Goal: Task Accomplishment & Management: Manage account settings

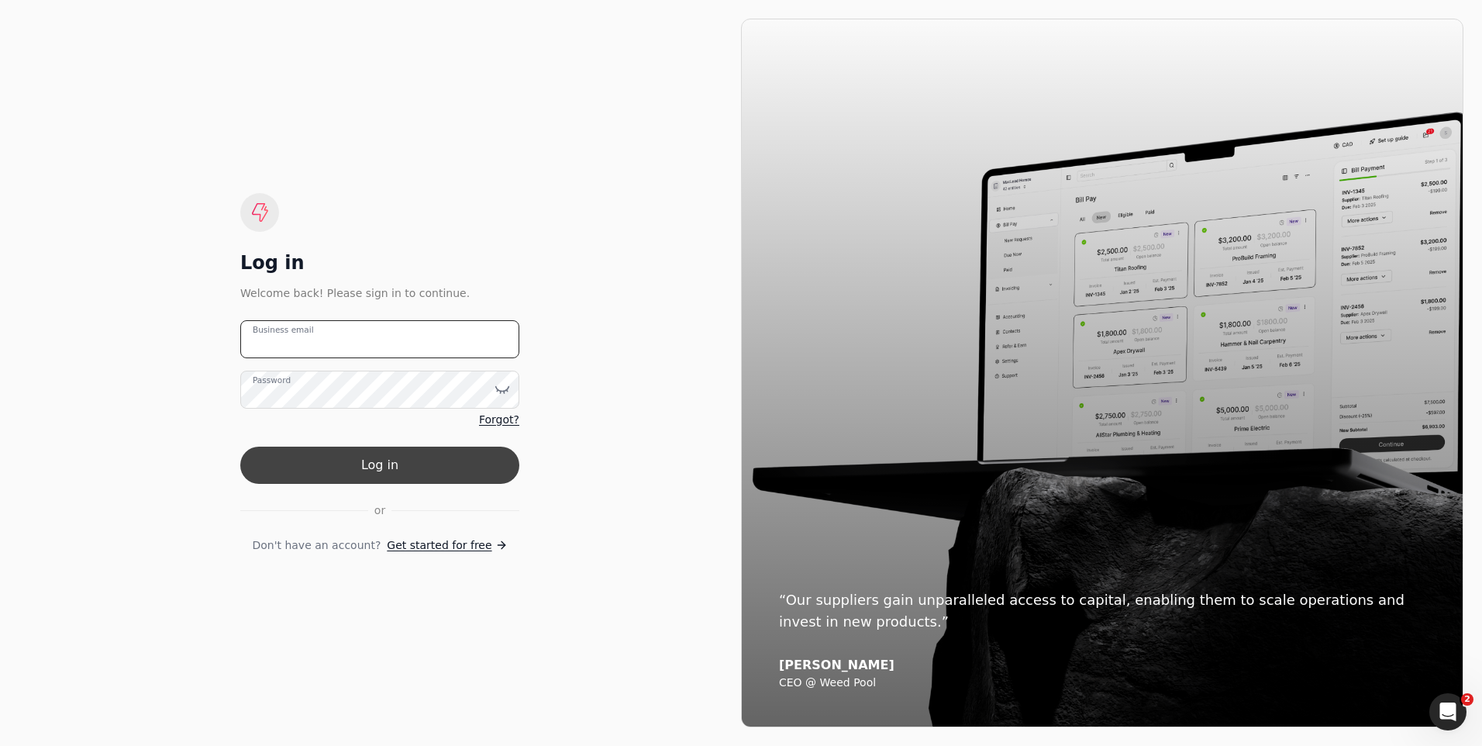
type email "[EMAIL_ADDRESS][PERSON_NAME][DOMAIN_NAME]"
click at [368, 464] on button "Log in" at bounding box center [379, 465] width 279 height 37
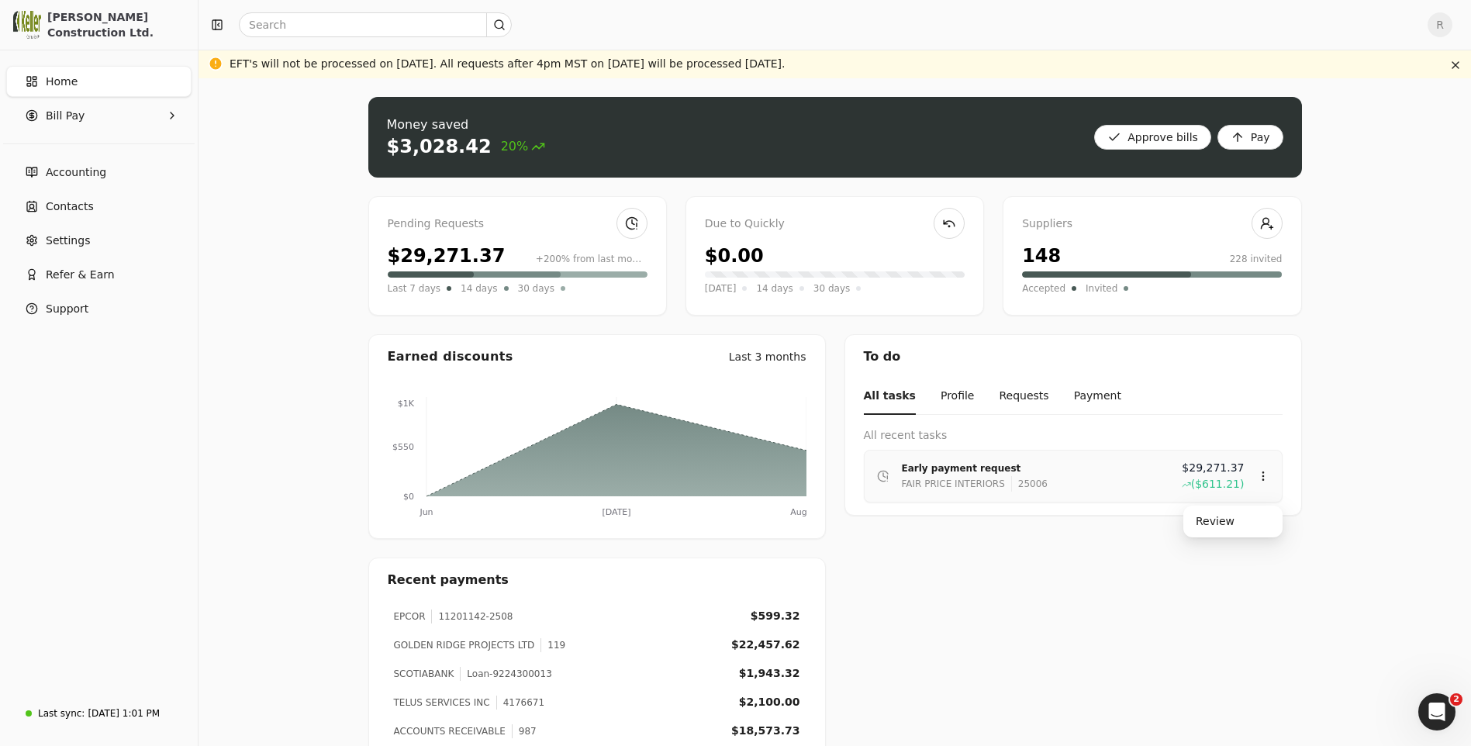
click at [978, 476] on div "FAIR PRICE INTERIORS" at bounding box center [953, 484] width 103 height 16
click at [1206, 526] on div "Review" at bounding box center [1232, 522] width 93 height 26
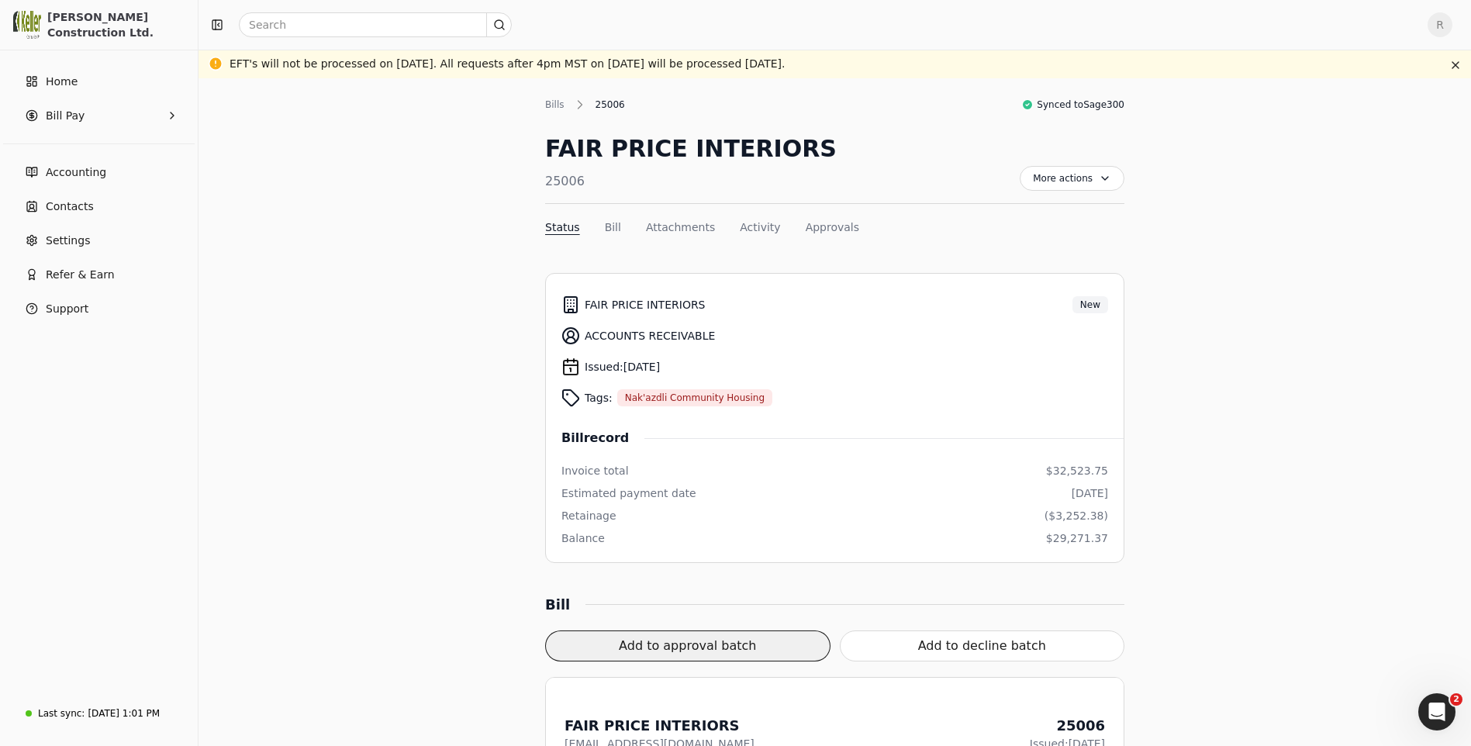
click at [694, 649] on button "Add to approval batch" at bounding box center [687, 645] width 285 height 31
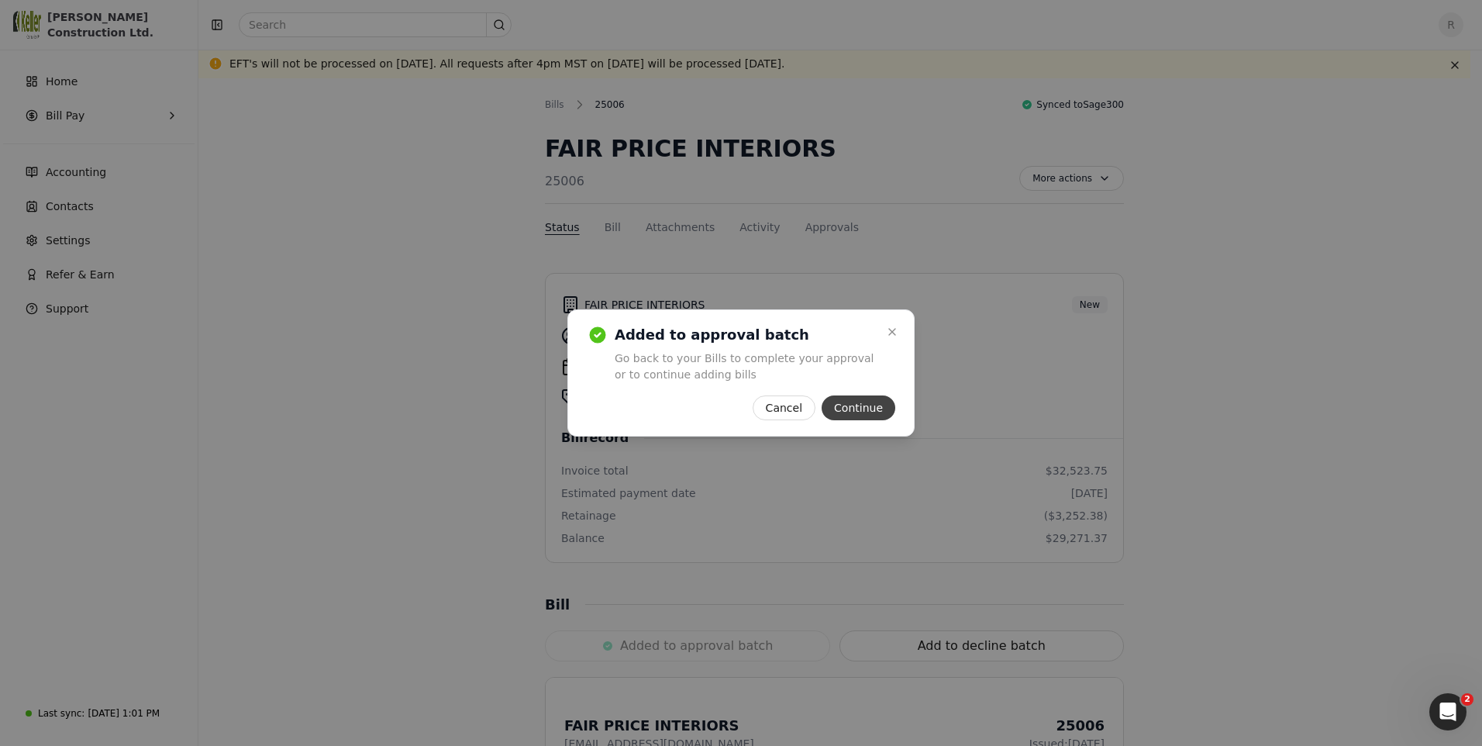
click at [861, 408] on button "Continue" at bounding box center [859, 407] width 74 height 25
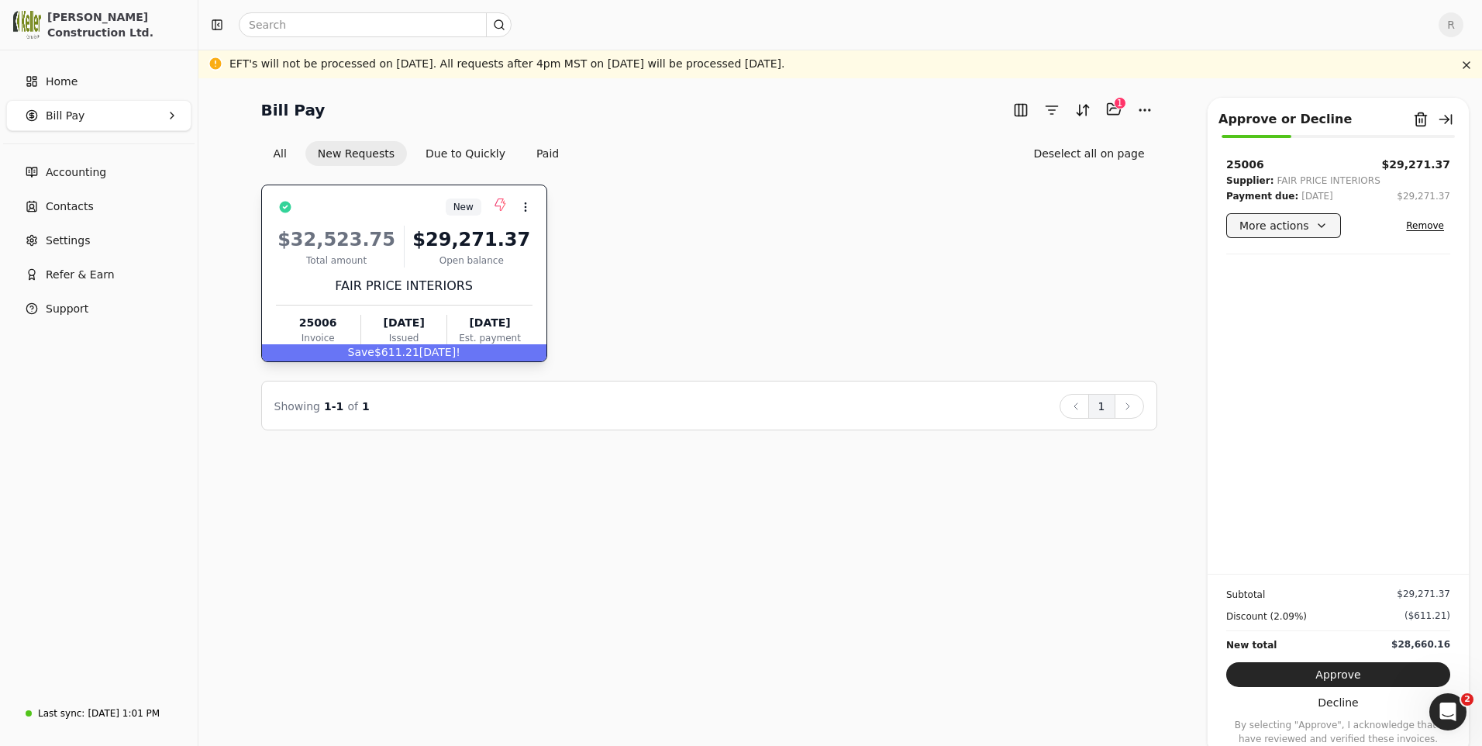
click at [1315, 228] on button "More actions" at bounding box center [1284, 225] width 115 height 25
click at [1273, 310] on div "Edit payment date" at bounding box center [1298, 308] width 136 height 26
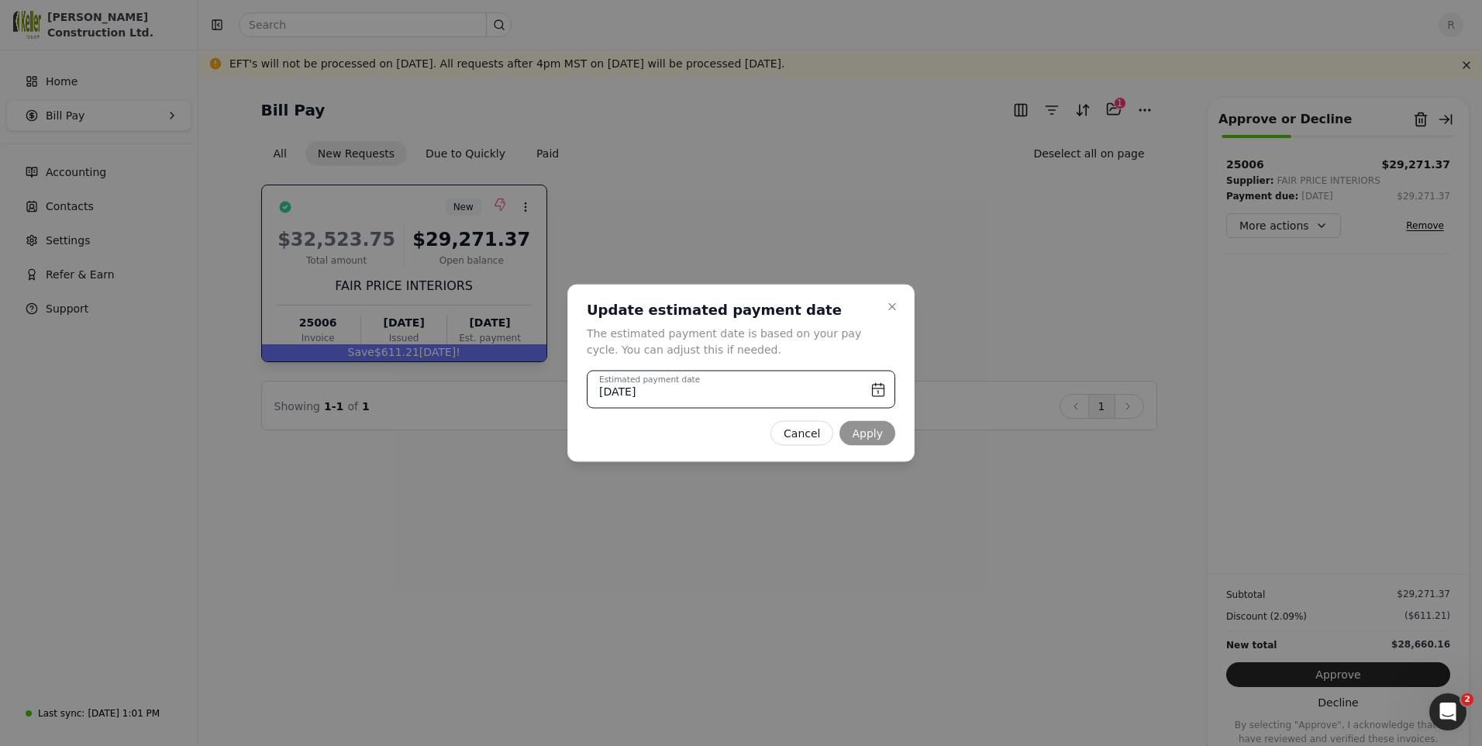
click at [874, 392] on input "[DATE]" at bounding box center [741, 390] width 309 height 38
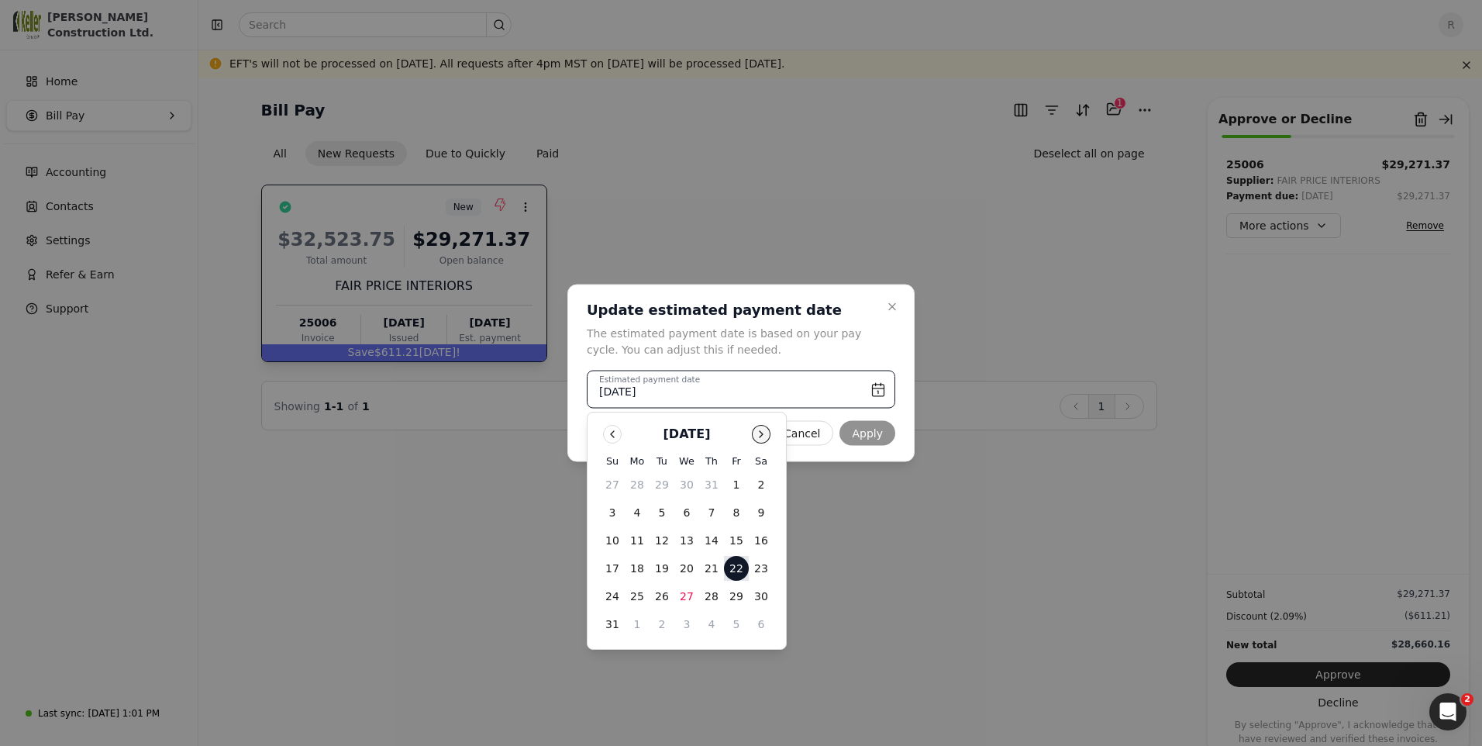
click at [766, 432] on button "Go to next month" at bounding box center [761, 434] width 19 height 19
click at [711, 540] on button "18" at bounding box center [711, 540] width 25 height 25
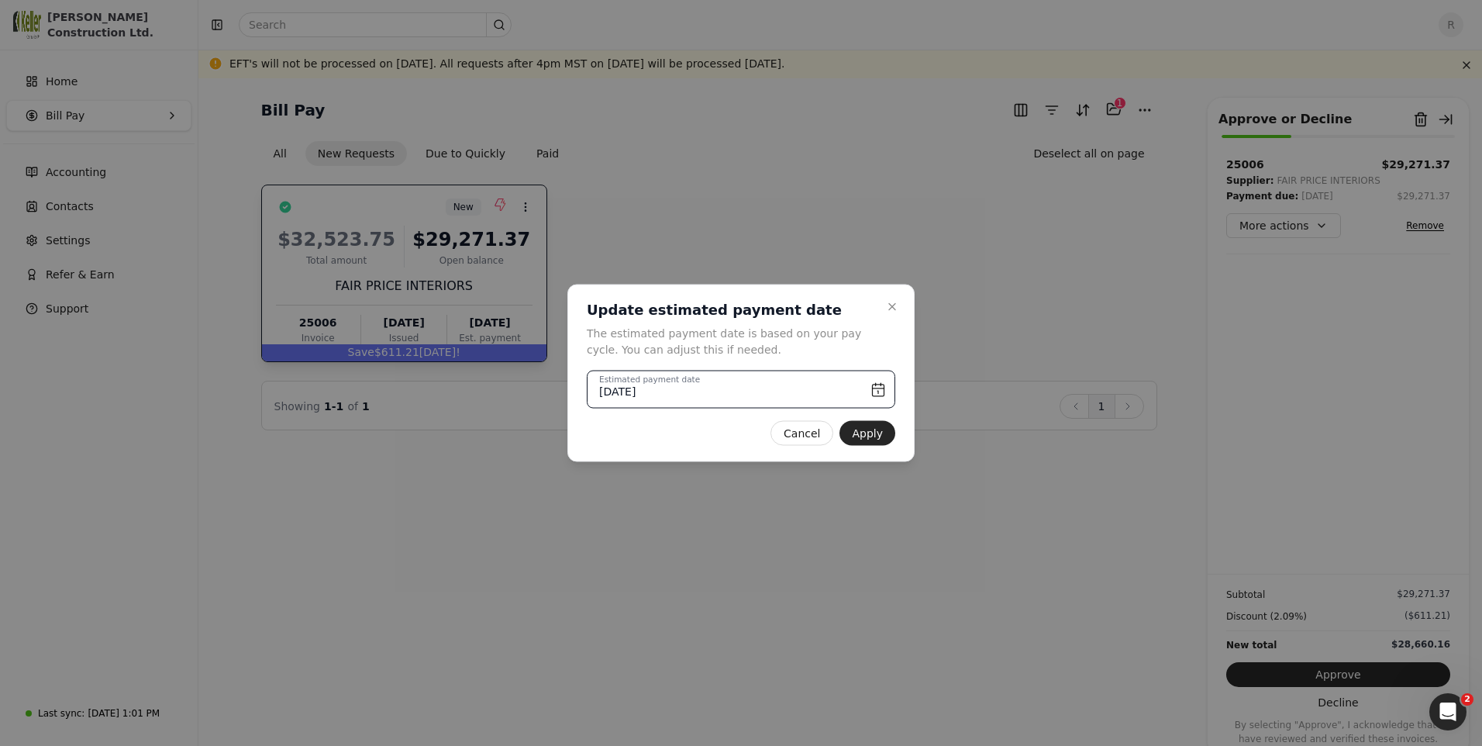
click at [879, 388] on input "[DATE]" at bounding box center [741, 390] width 309 height 38
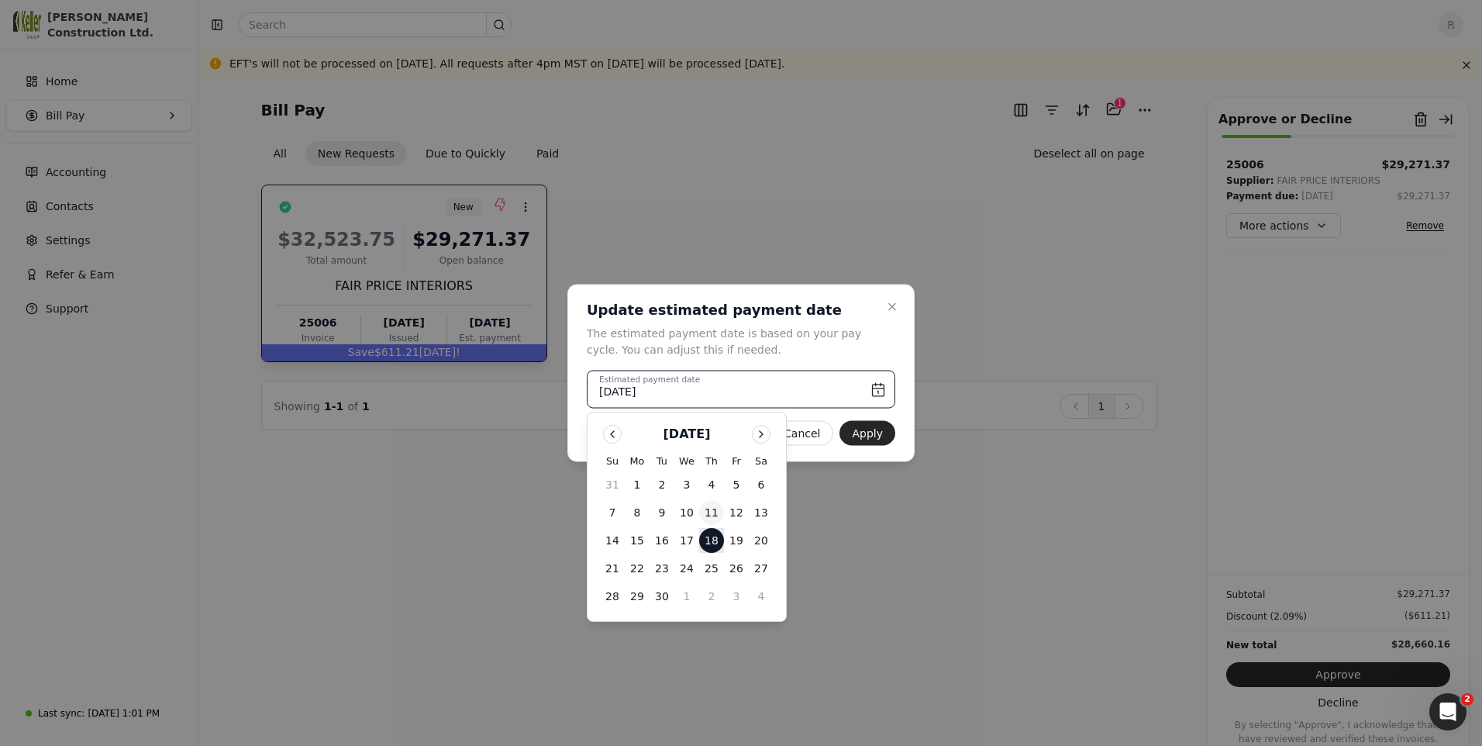
click at [715, 516] on button "11" at bounding box center [711, 512] width 25 height 25
type input "[DATE]"
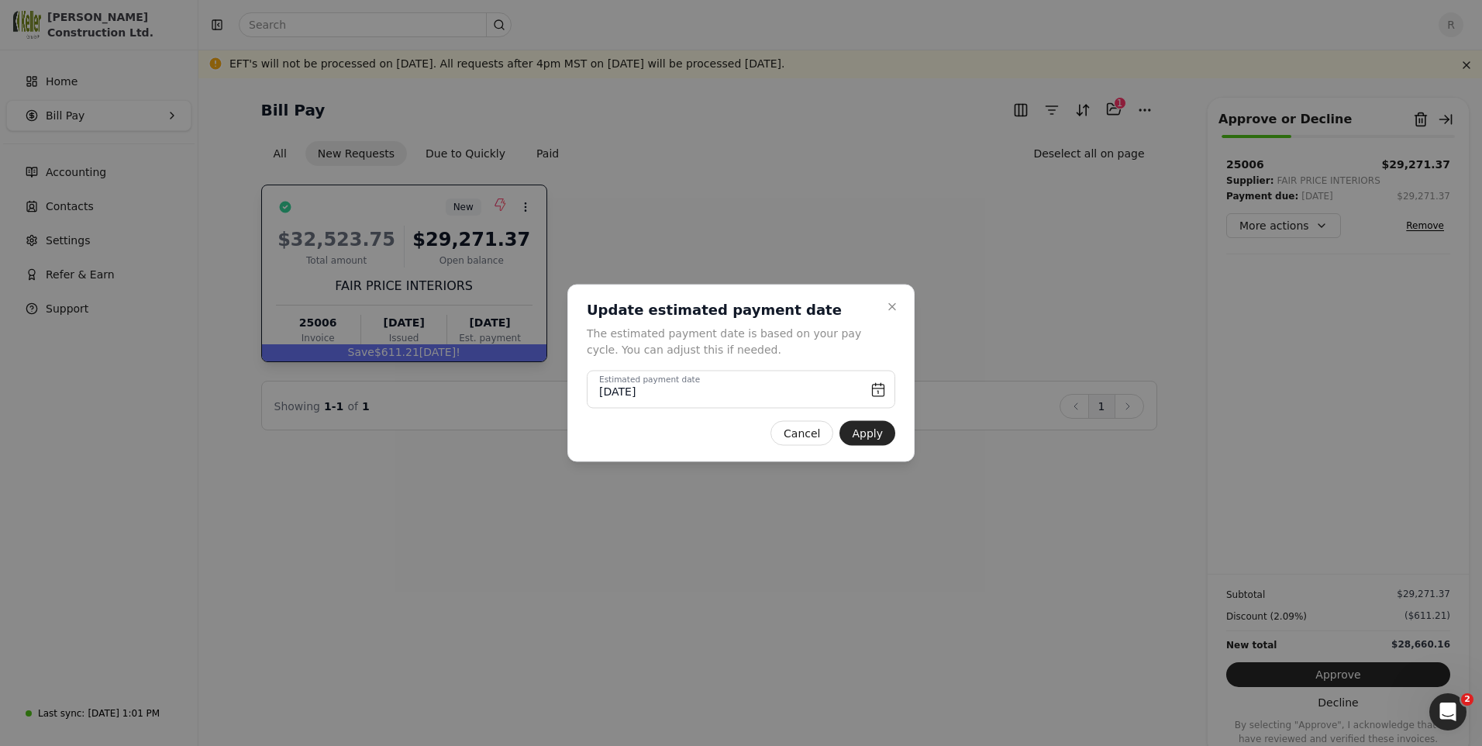
drag, startPoint x: 715, startPoint y: 516, endPoint x: 682, endPoint y: 466, distance: 59.8
click at [682, 466] on div at bounding box center [741, 373] width 1482 height 746
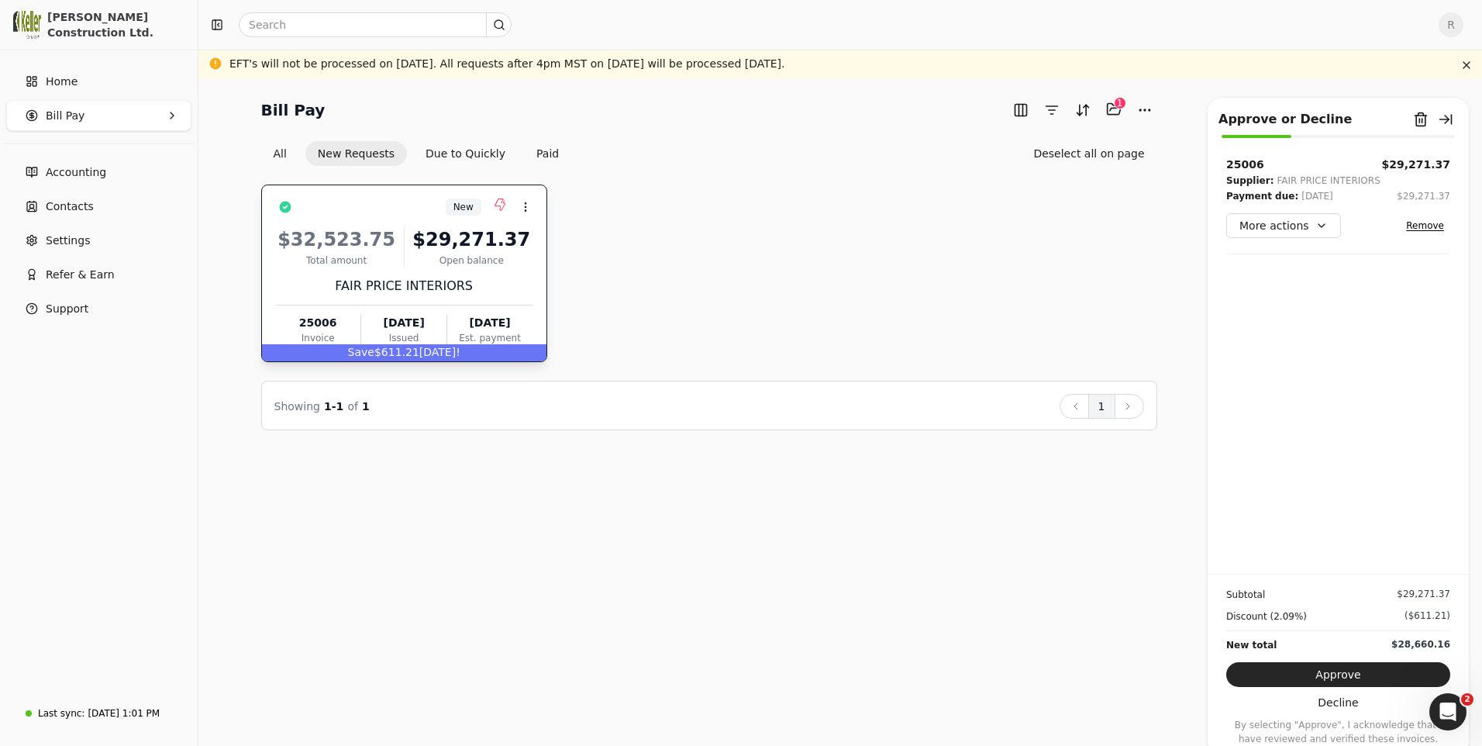
click at [1339, 217] on div "More actions Remove" at bounding box center [1339, 225] width 224 height 25
click at [1313, 229] on button "More actions" at bounding box center [1284, 225] width 115 height 25
click at [1290, 305] on div "Edit payment date" at bounding box center [1298, 308] width 136 height 26
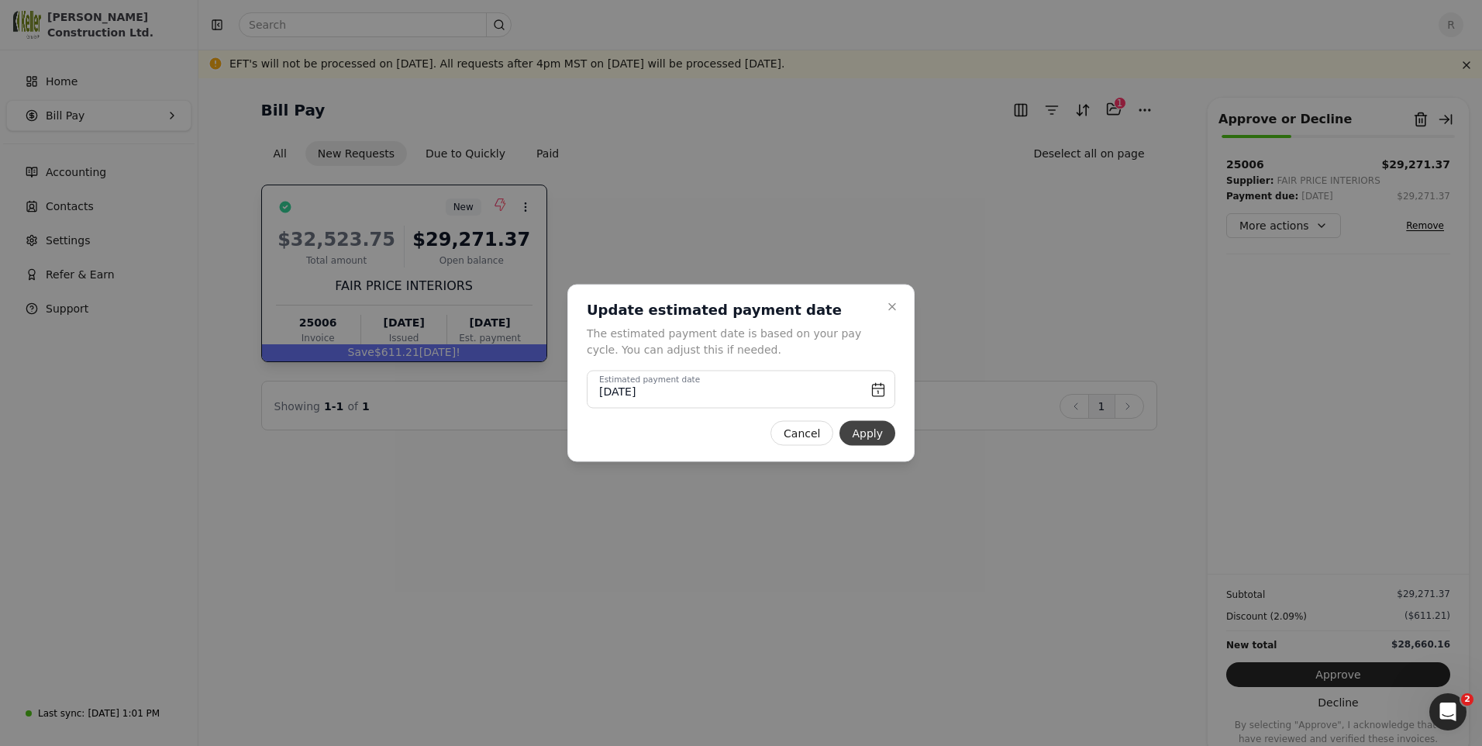
click at [862, 438] on button "Apply" at bounding box center [868, 433] width 56 height 25
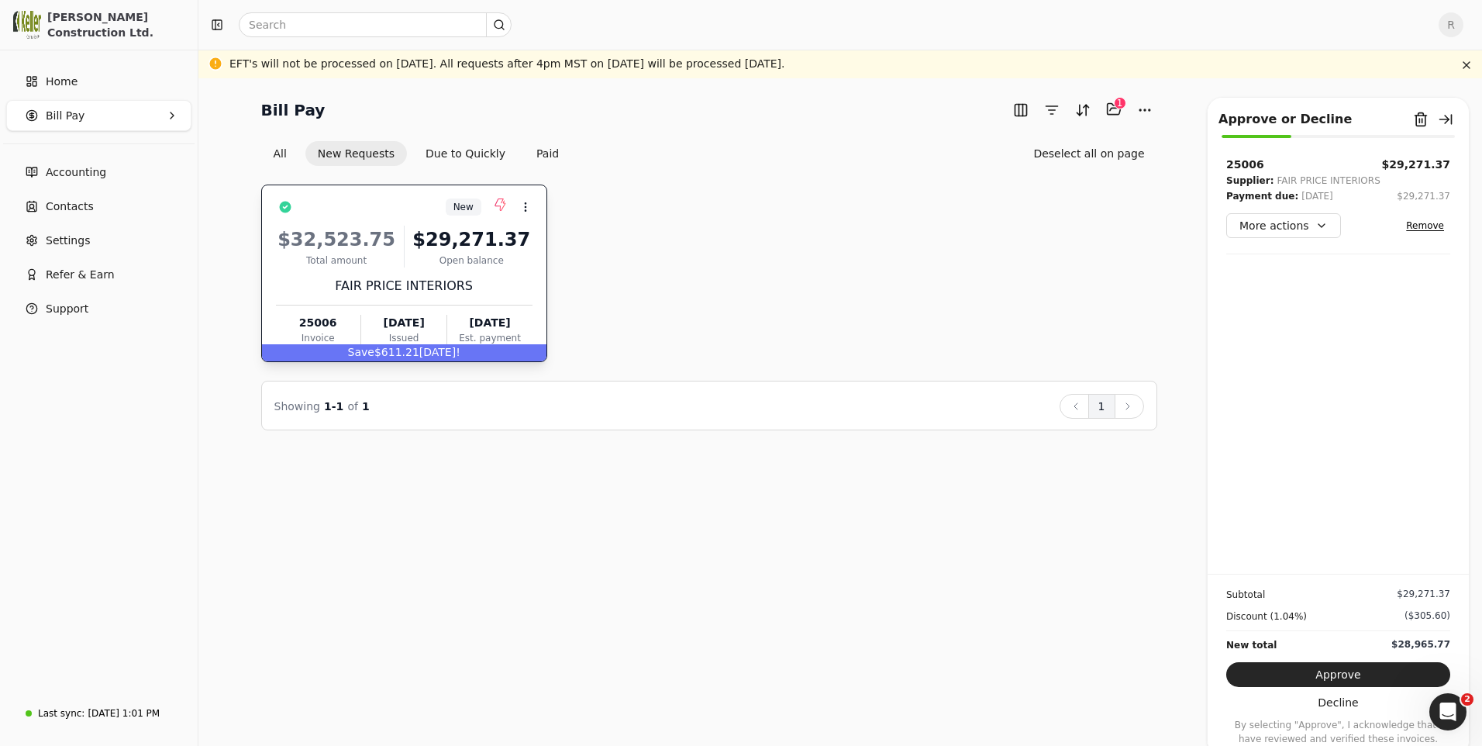
click at [411, 247] on div "$29,271.37" at bounding box center [472, 240] width 122 height 28
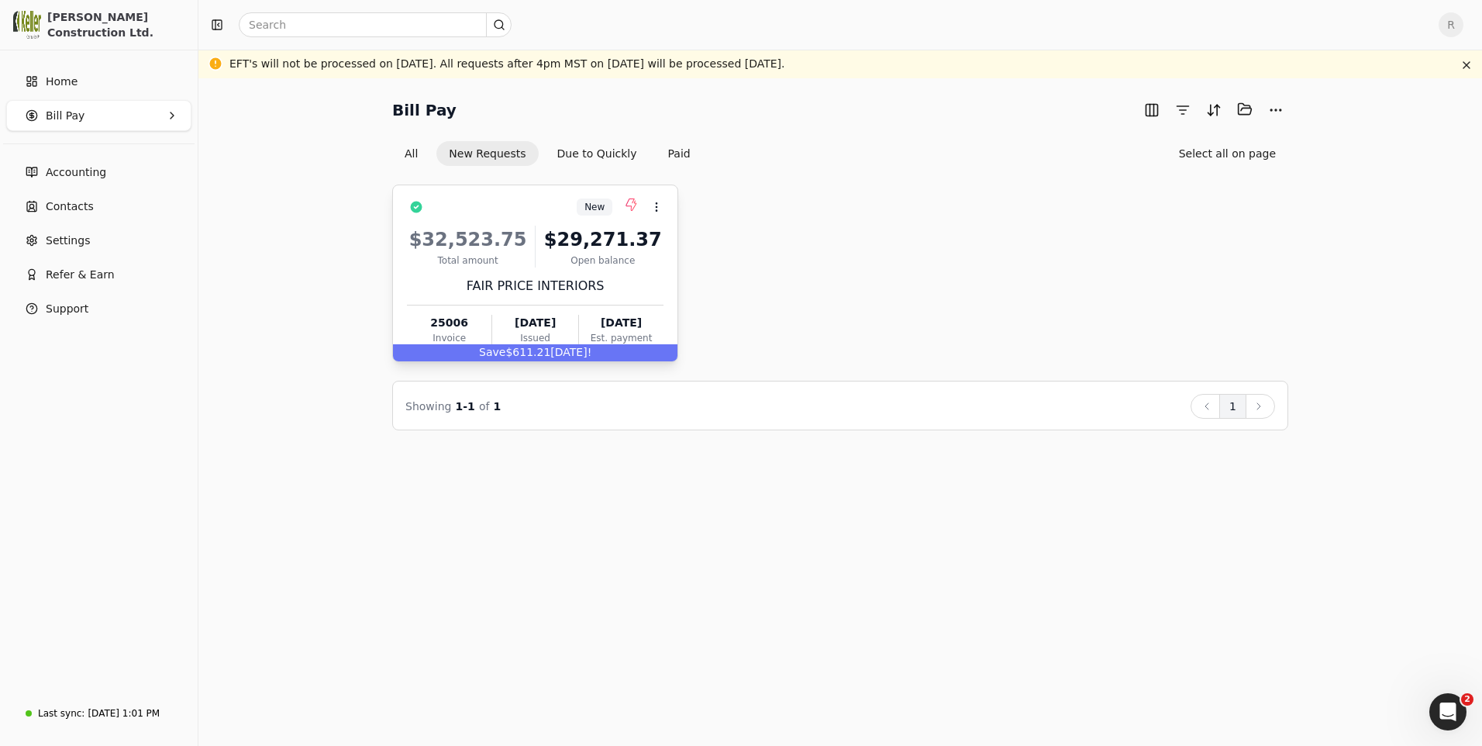
click at [476, 286] on div "FAIR PRICE INTERIORS" at bounding box center [535, 286] width 257 height 19
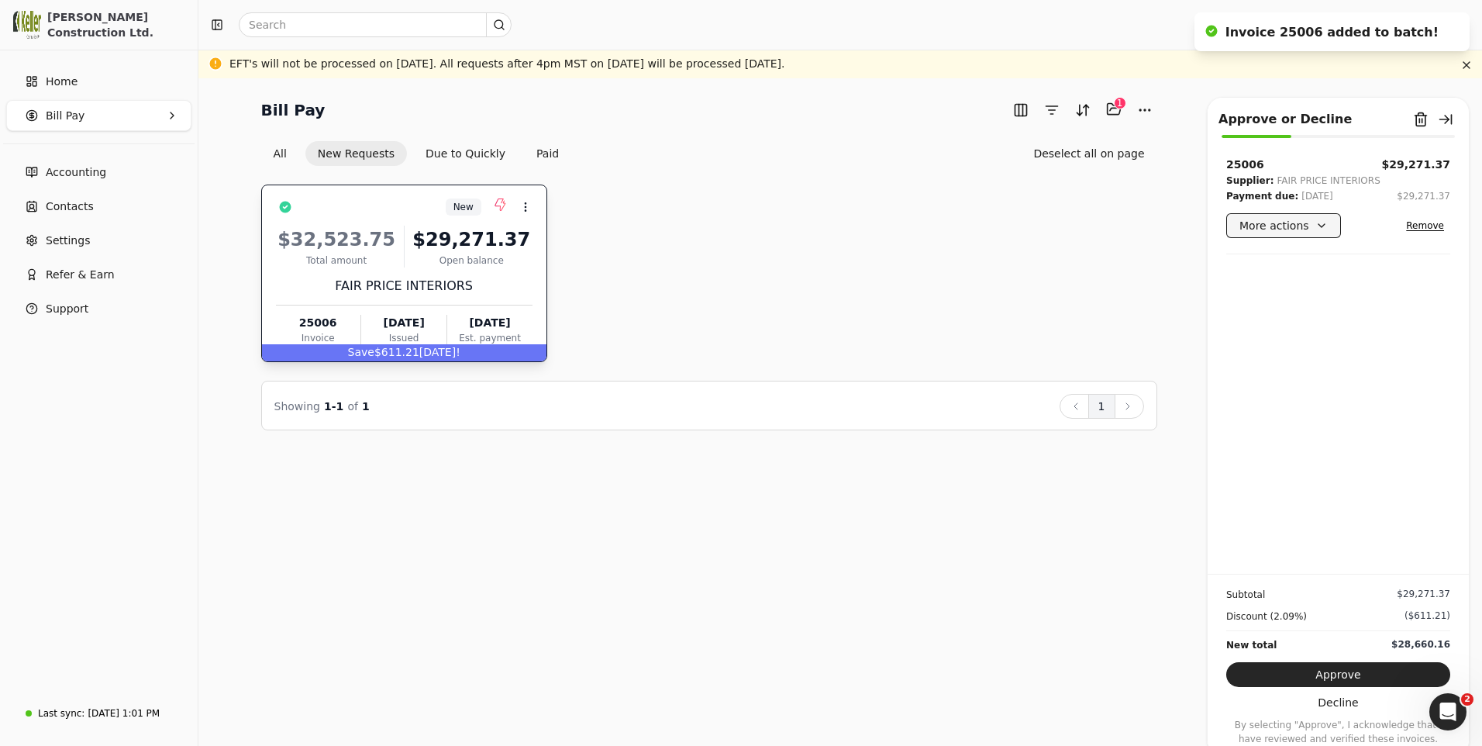
click at [1314, 231] on button "More actions" at bounding box center [1284, 225] width 115 height 25
click at [1113, 109] on button "Selected items: 1" at bounding box center [1114, 109] width 25 height 25
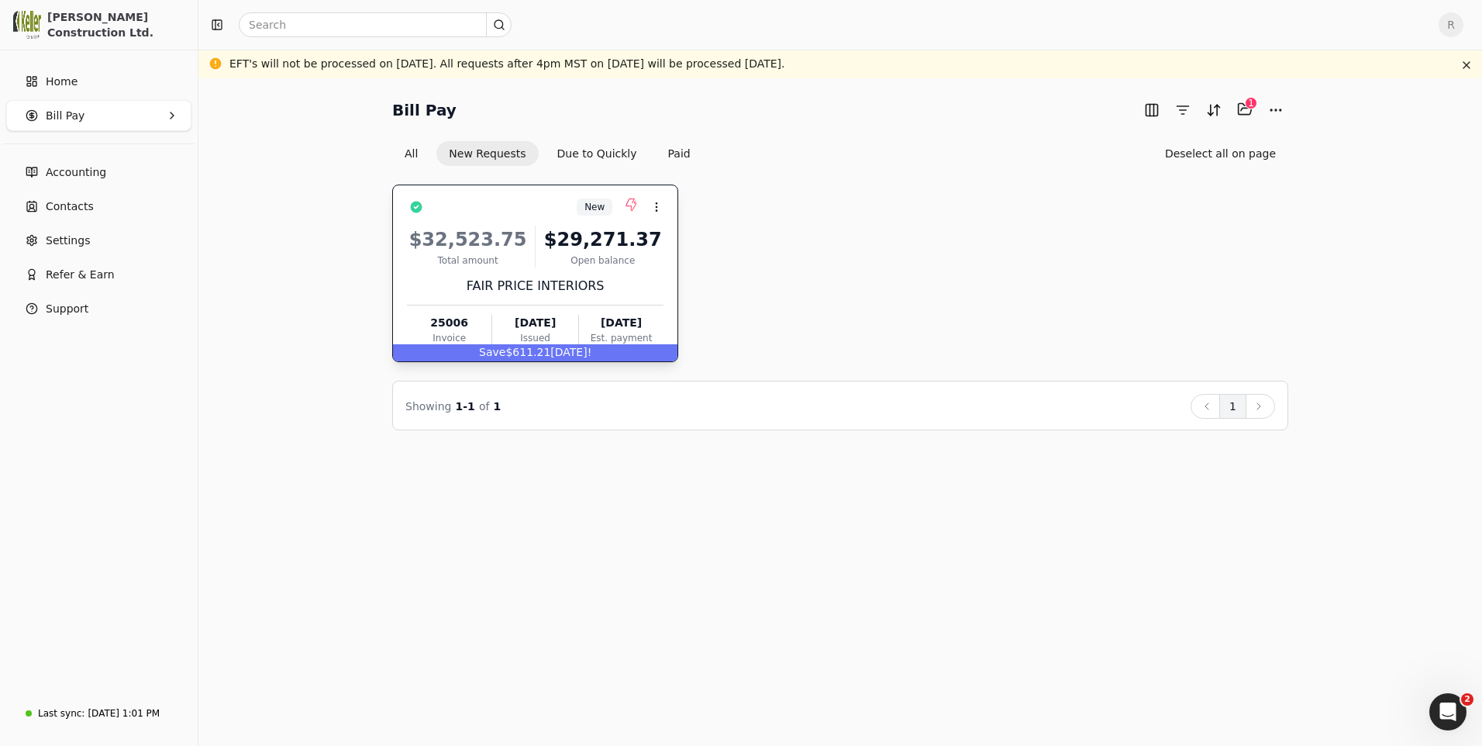
click at [520, 233] on div "$32,523.75" at bounding box center [468, 240] width 122 height 28
click at [415, 152] on button "All" at bounding box center [411, 153] width 38 height 25
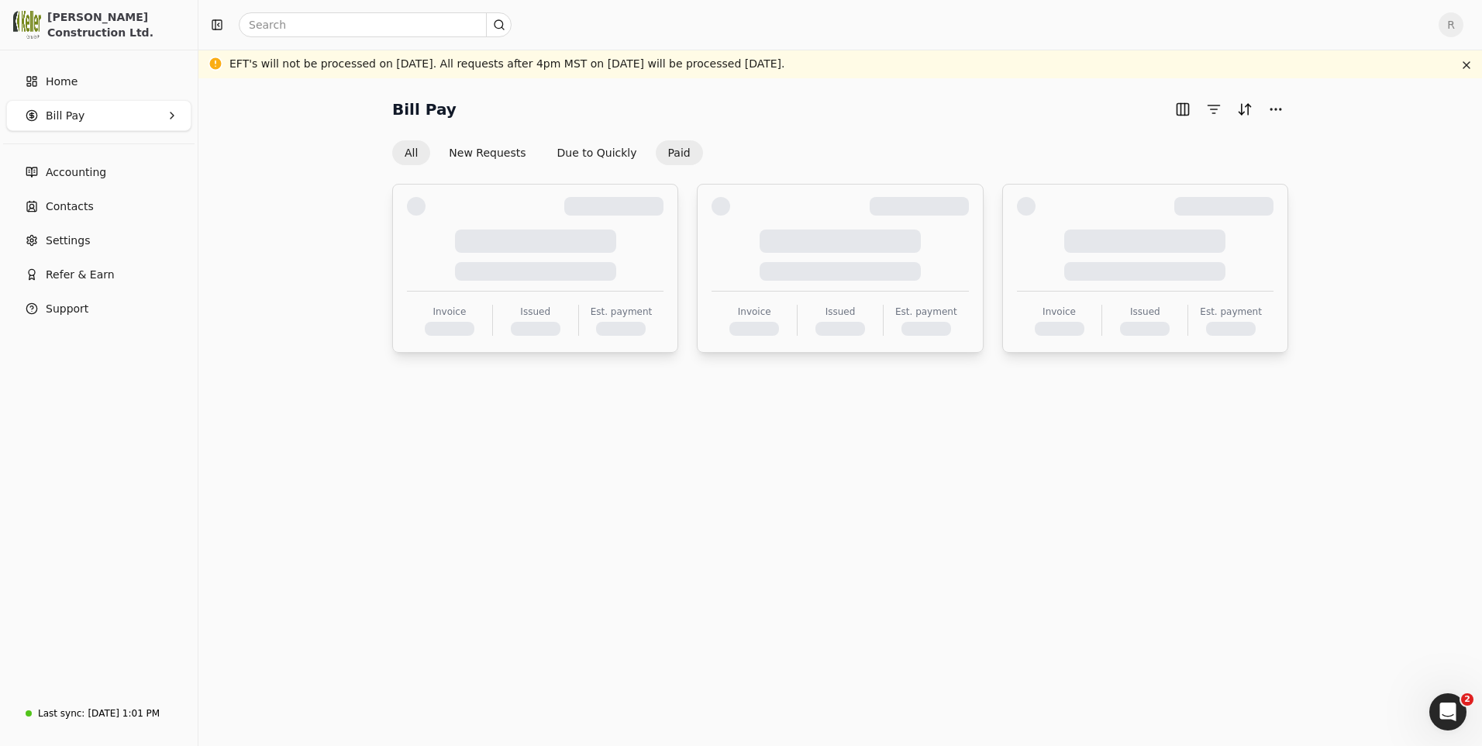
click at [668, 147] on button "Paid" at bounding box center [679, 152] width 47 height 25
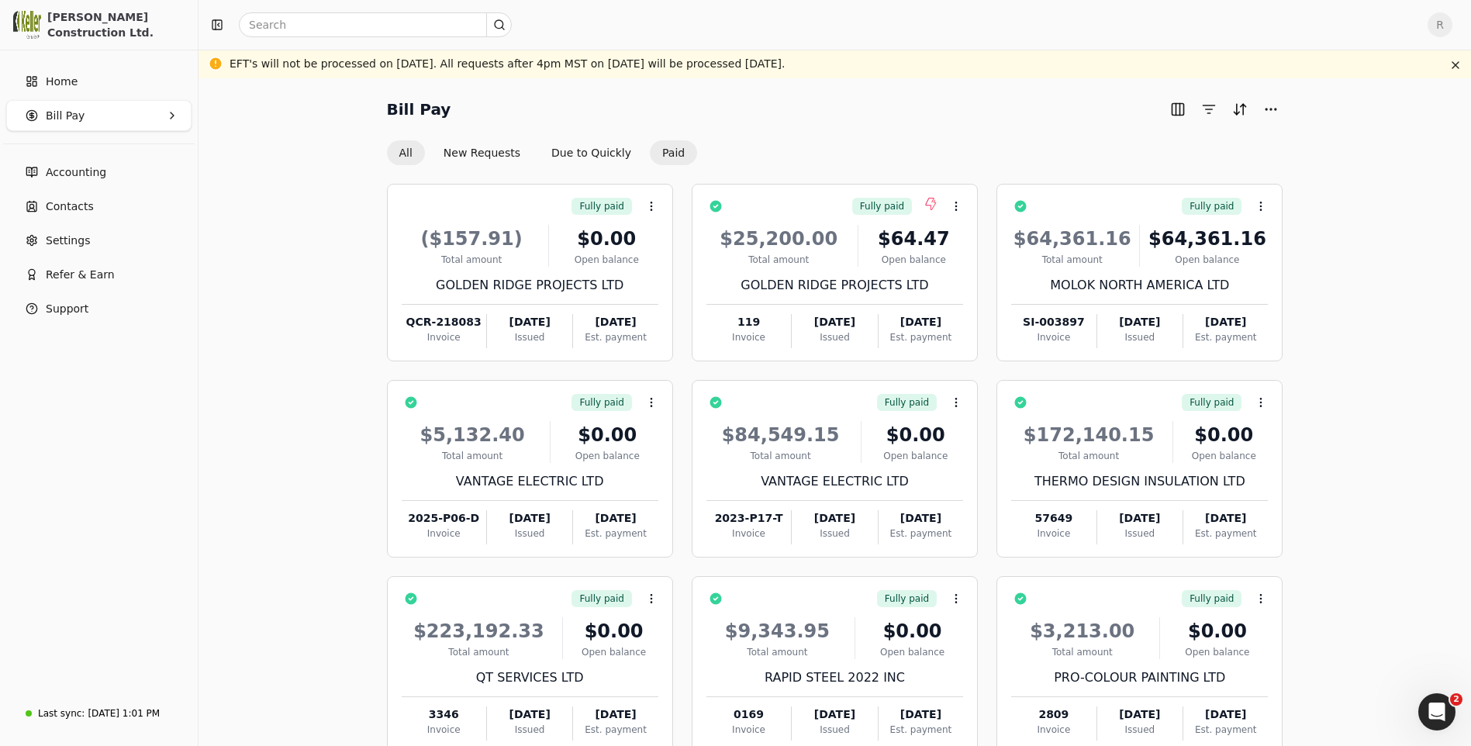
click at [405, 151] on button "All" at bounding box center [406, 152] width 38 height 25
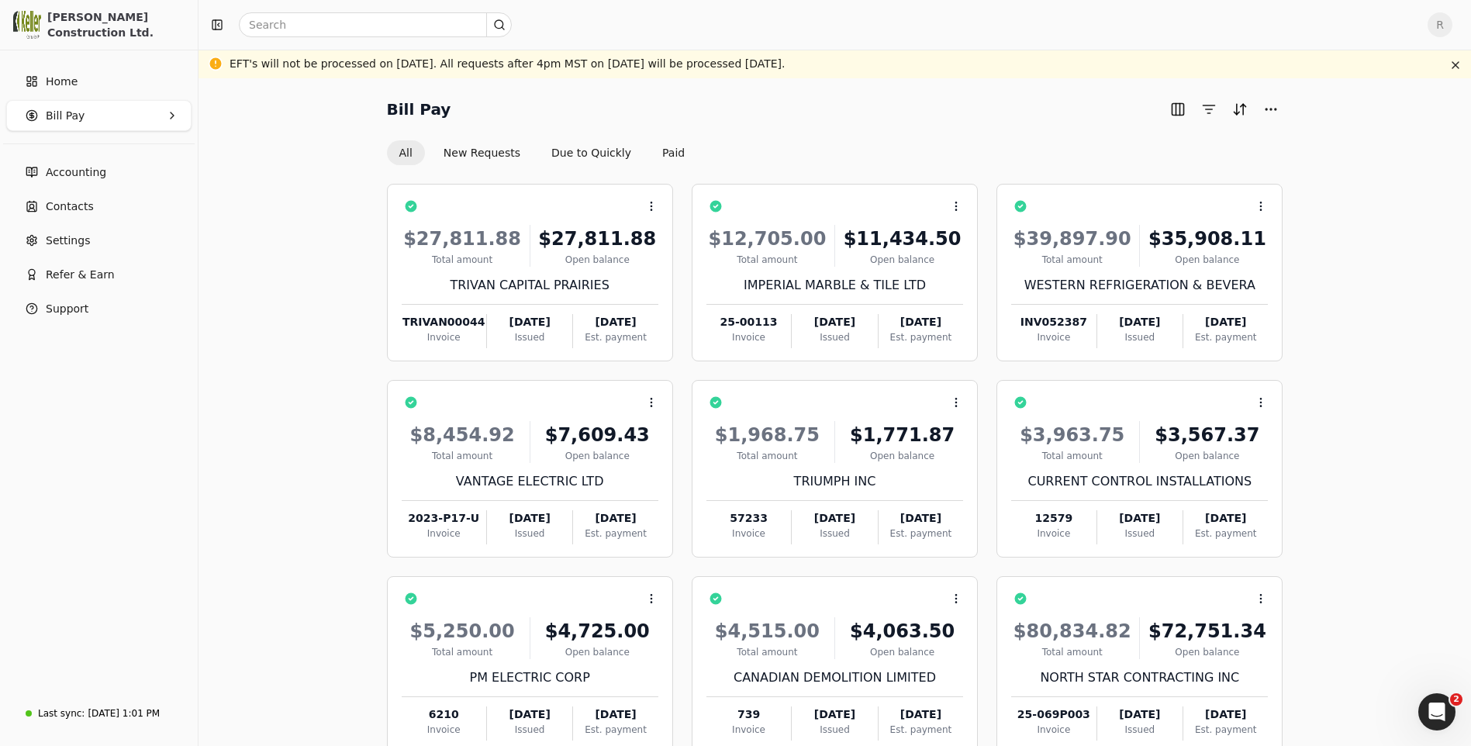
click at [91, 116] on Pay "Bill Pay" at bounding box center [98, 115] width 185 height 31
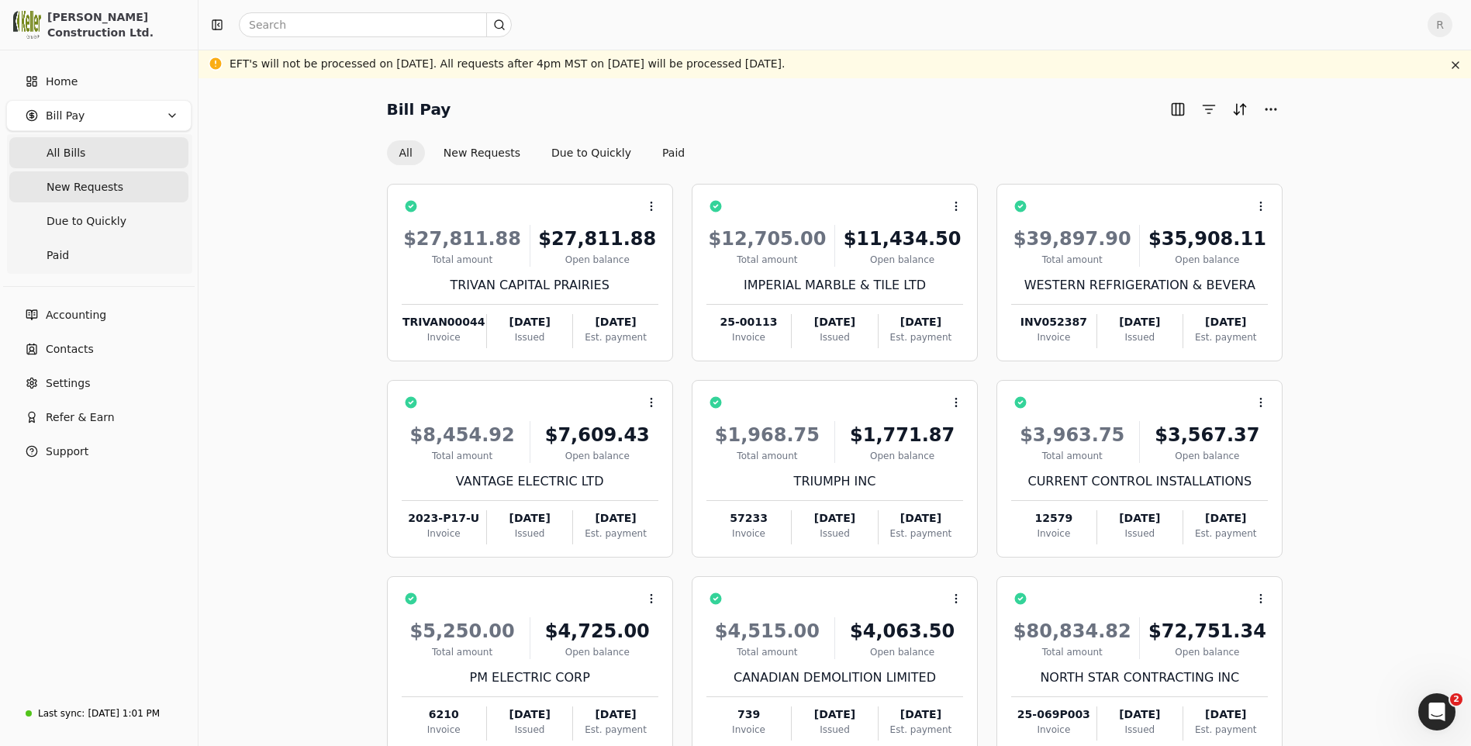
click at [90, 198] on Requests "New Requests" at bounding box center [98, 186] width 179 height 31
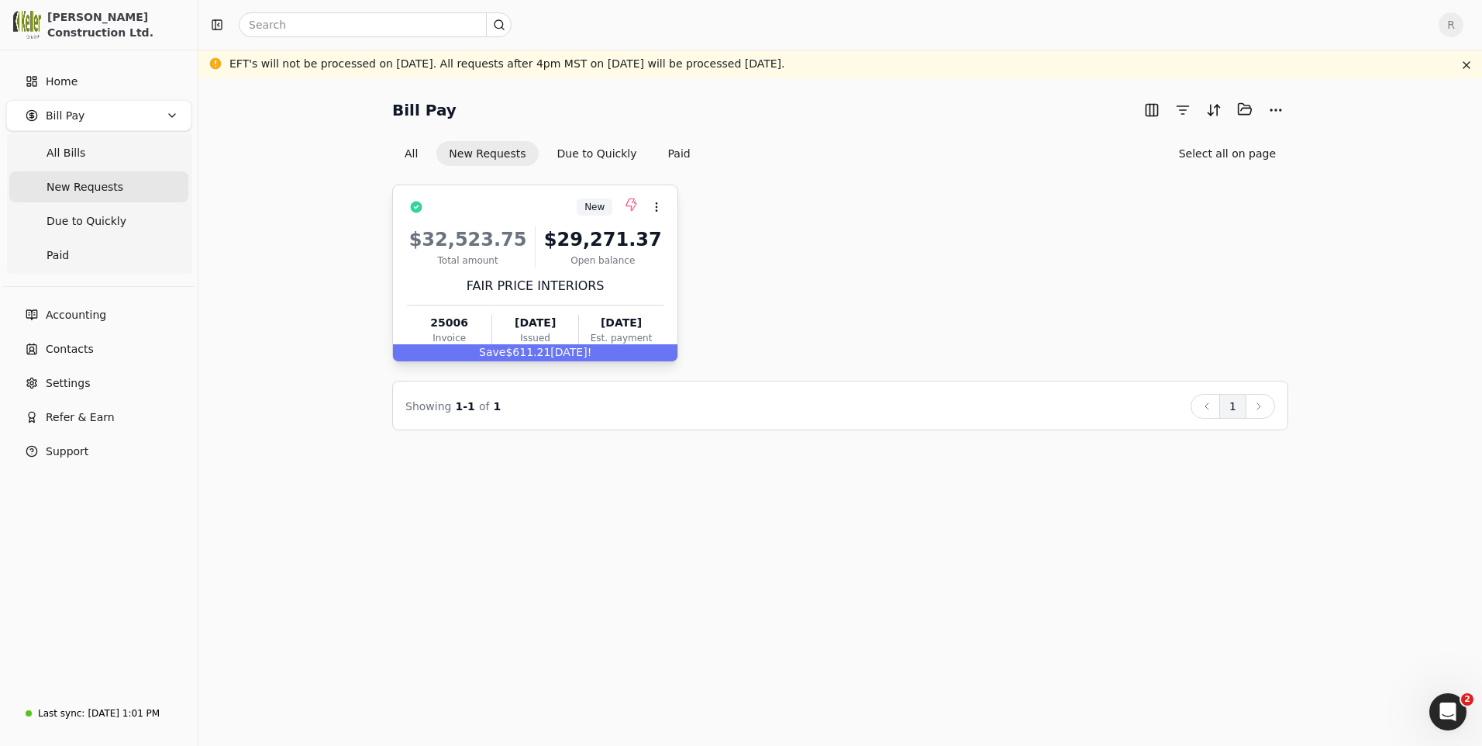
click at [526, 279] on div "FAIR PRICE INTERIORS" at bounding box center [535, 286] width 257 height 19
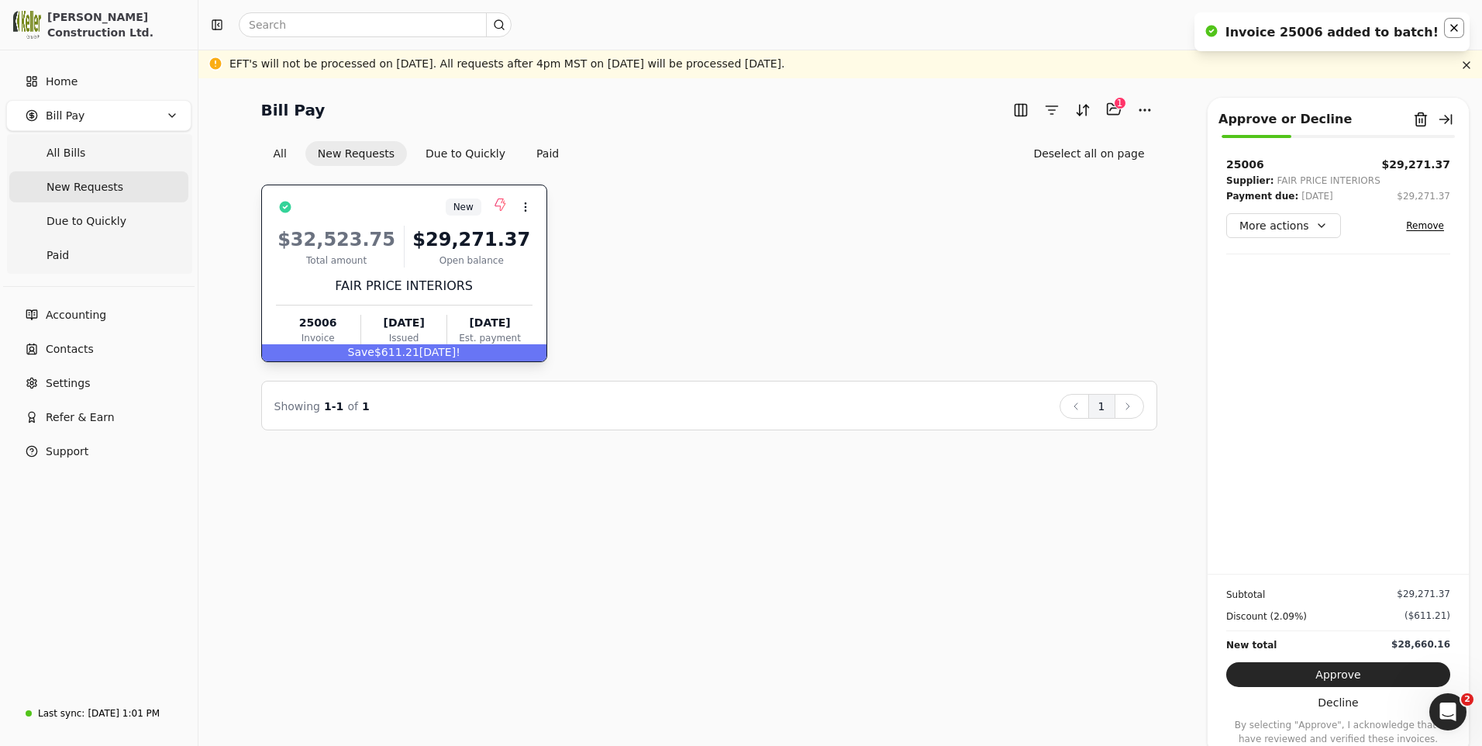
click at [1452, 30] on icon "Notifications (F8)" at bounding box center [1454, 28] width 6 height 6
click at [1428, 223] on button "Remove" at bounding box center [1425, 225] width 50 height 19
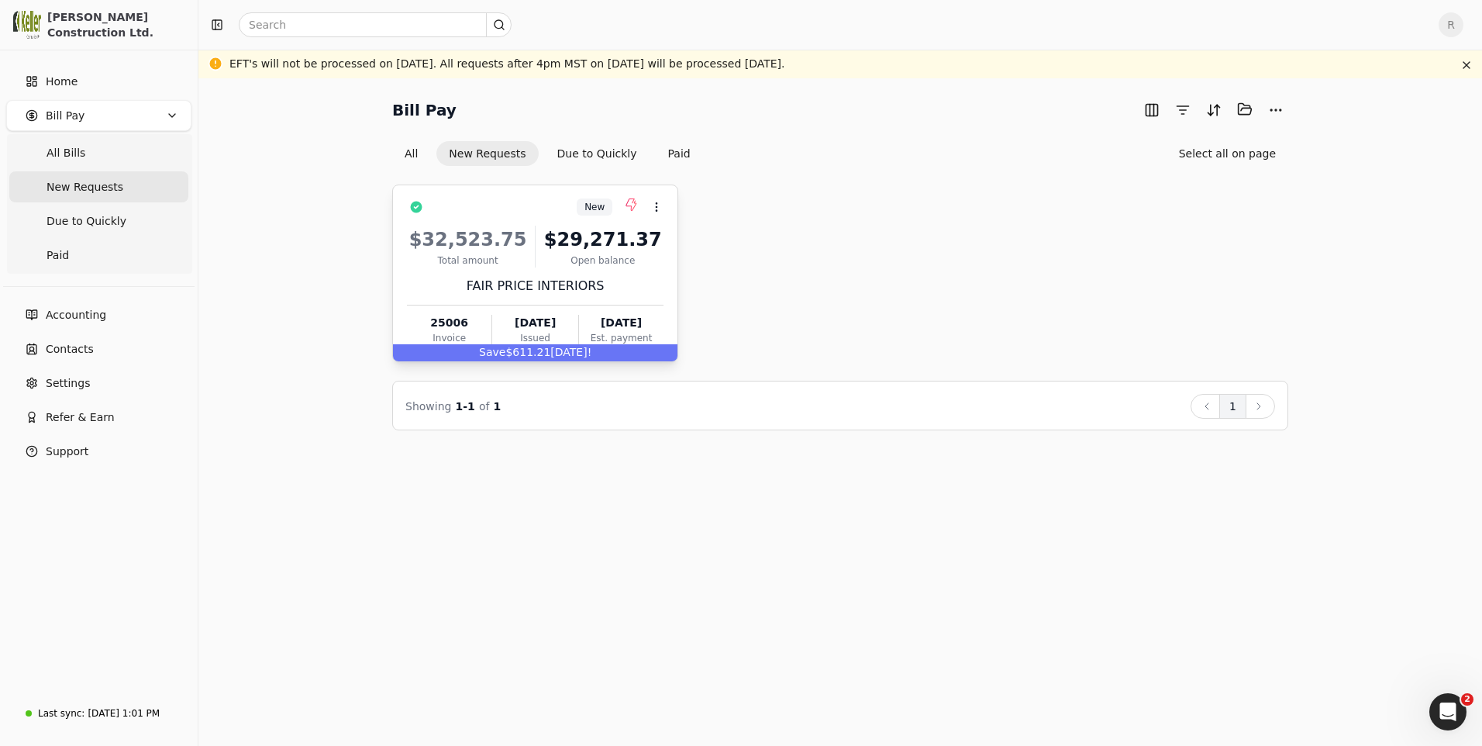
click at [534, 297] on div "$32,523.75 Total amount $29,271.37 Open balance FAIR PRICE INTERIORS 25006 Invo…" at bounding box center [535, 282] width 257 height 133
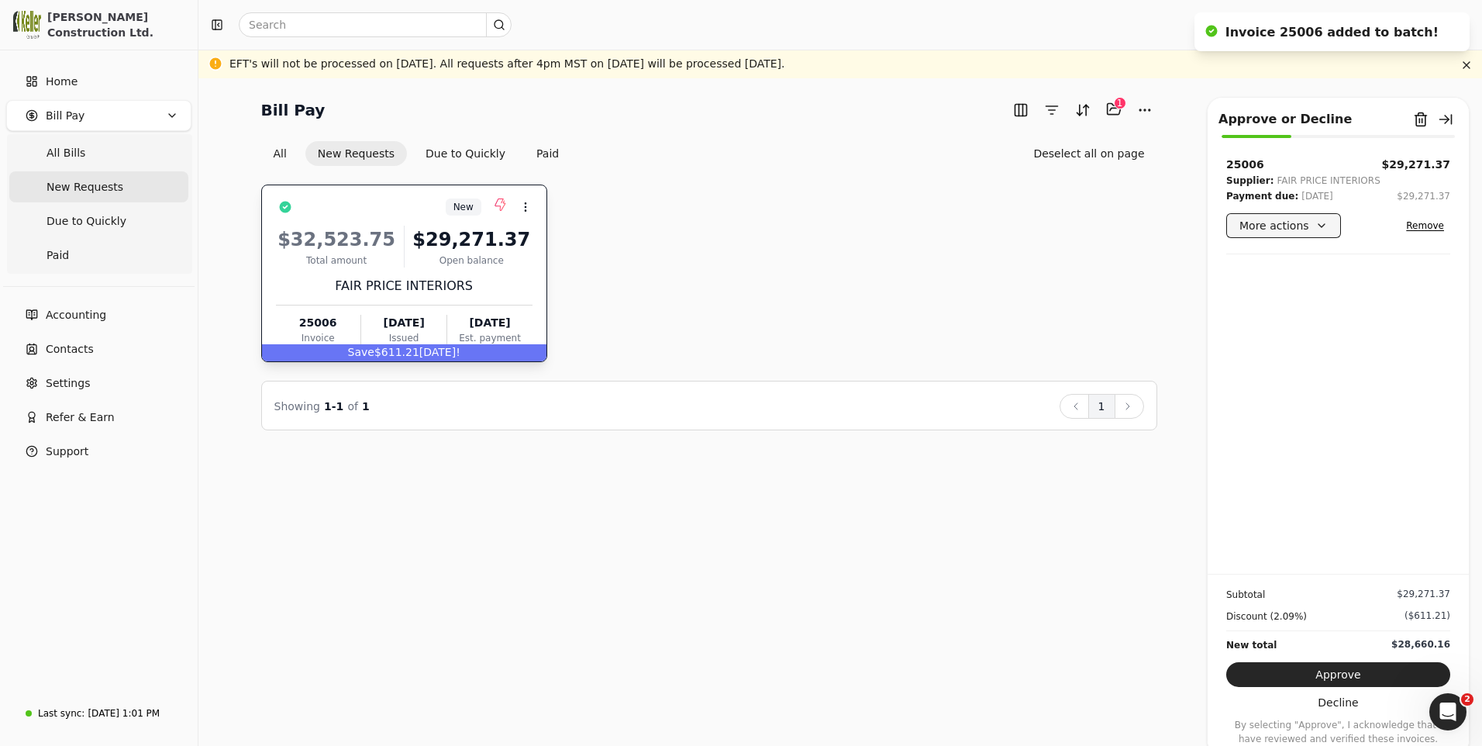
click at [1324, 229] on button "More actions" at bounding box center [1284, 225] width 115 height 25
click at [1308, 306] on div "Edit payment date" at bounding box center [1298, 308] width 136 height 26
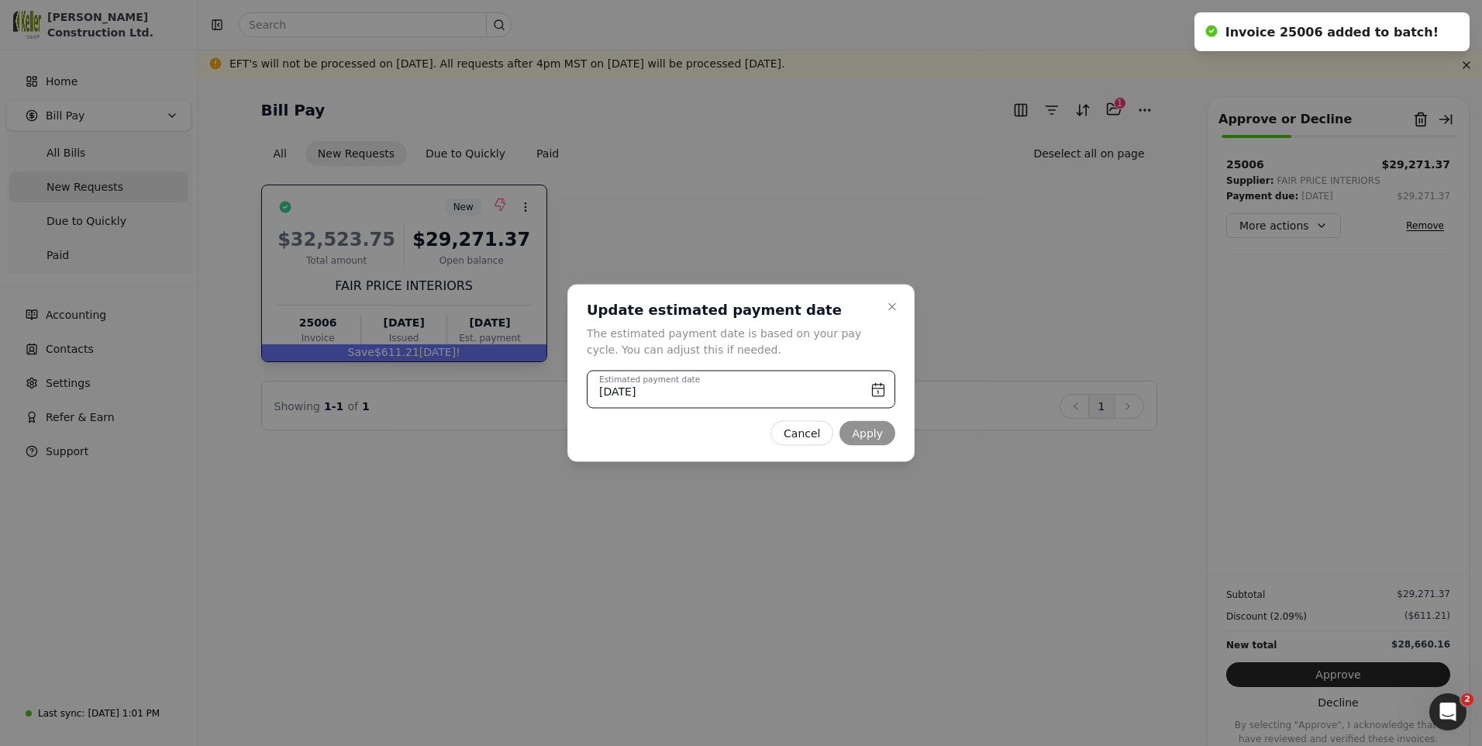
click at [882, 391] on input "[DATE]" at bounding box center [741, 390] width 309 height 38
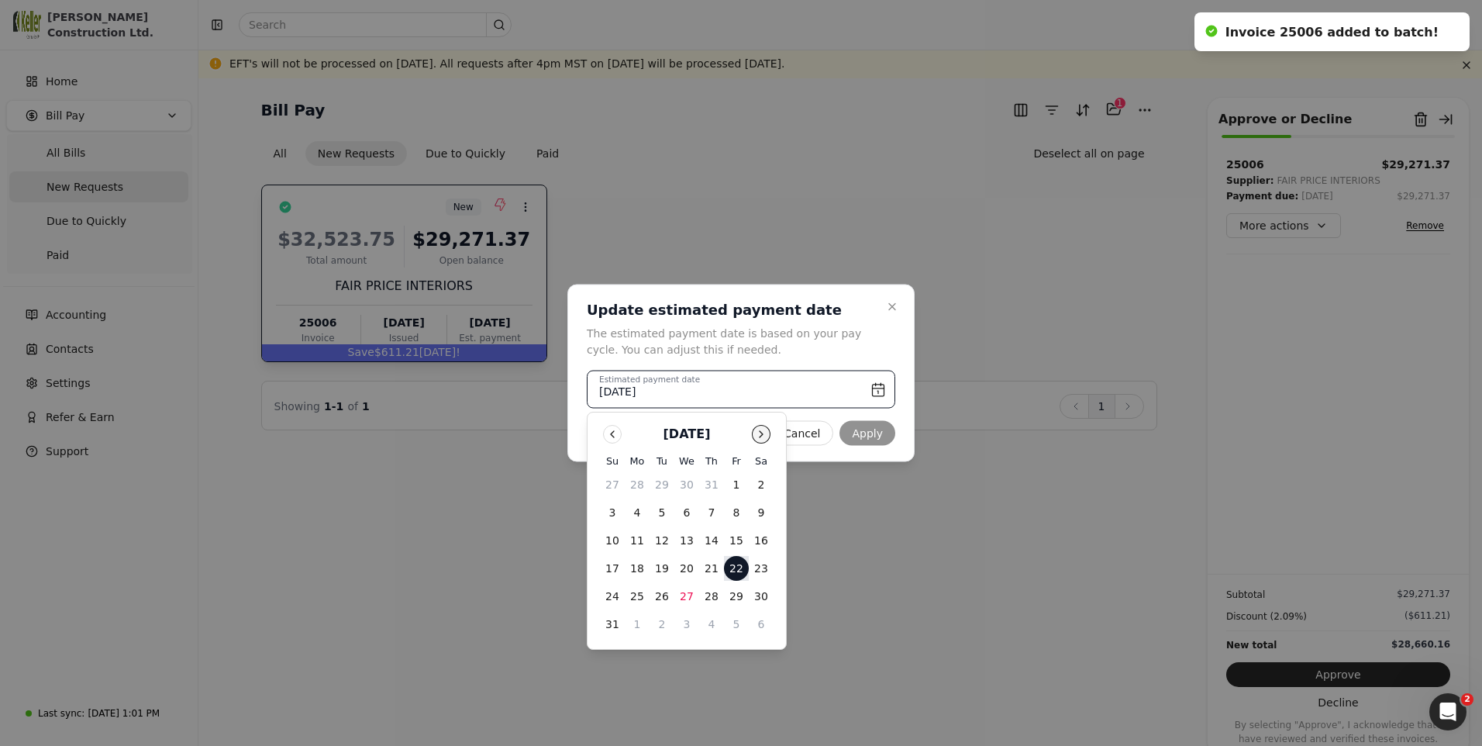
click at [764, 437] on button "Go to next month" at bounding box center [761, 434] width 19 height 19
click at [738, 508] on button "12" at bounding box center [736, 512] width 25 height 25
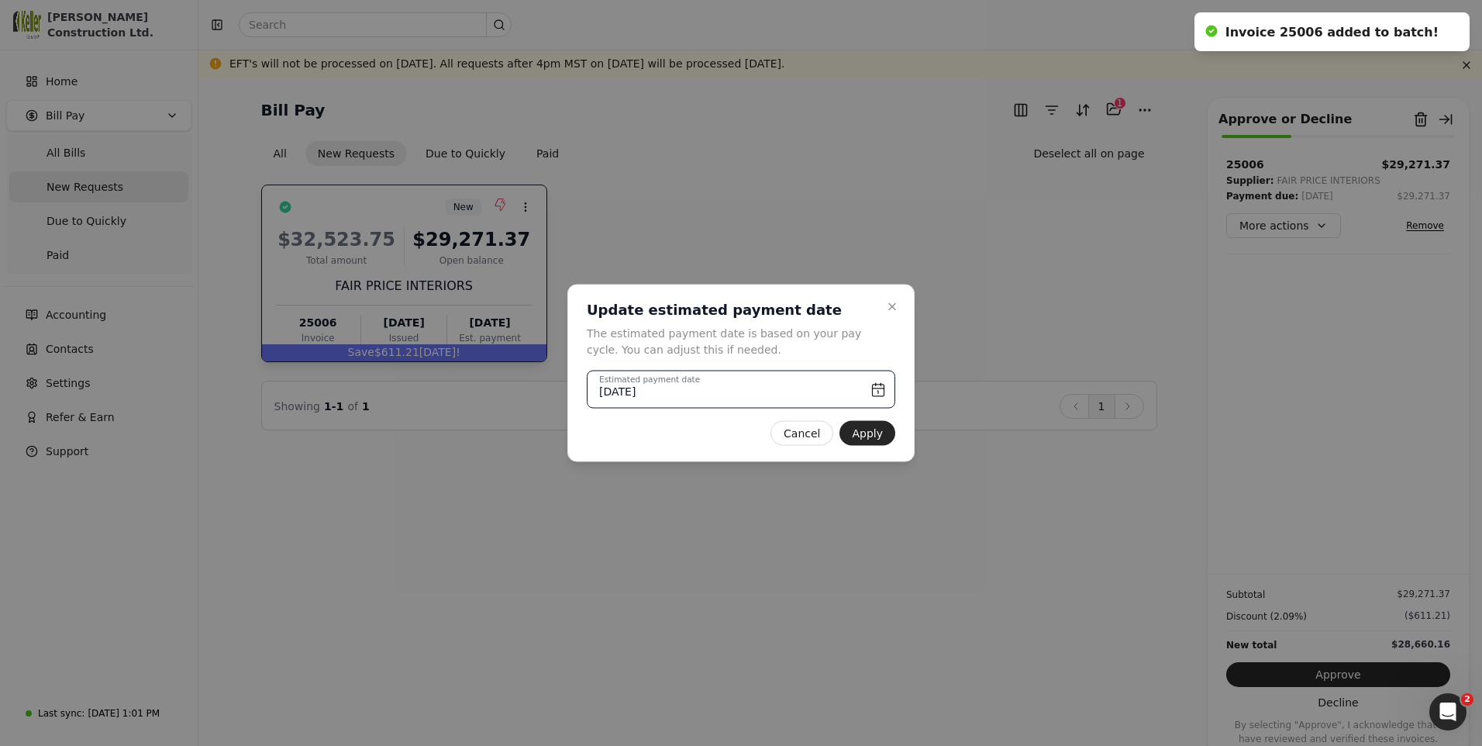
click at [878, 388] on input "[DATE]" at bounding box center [741, 390] width 309 height 38
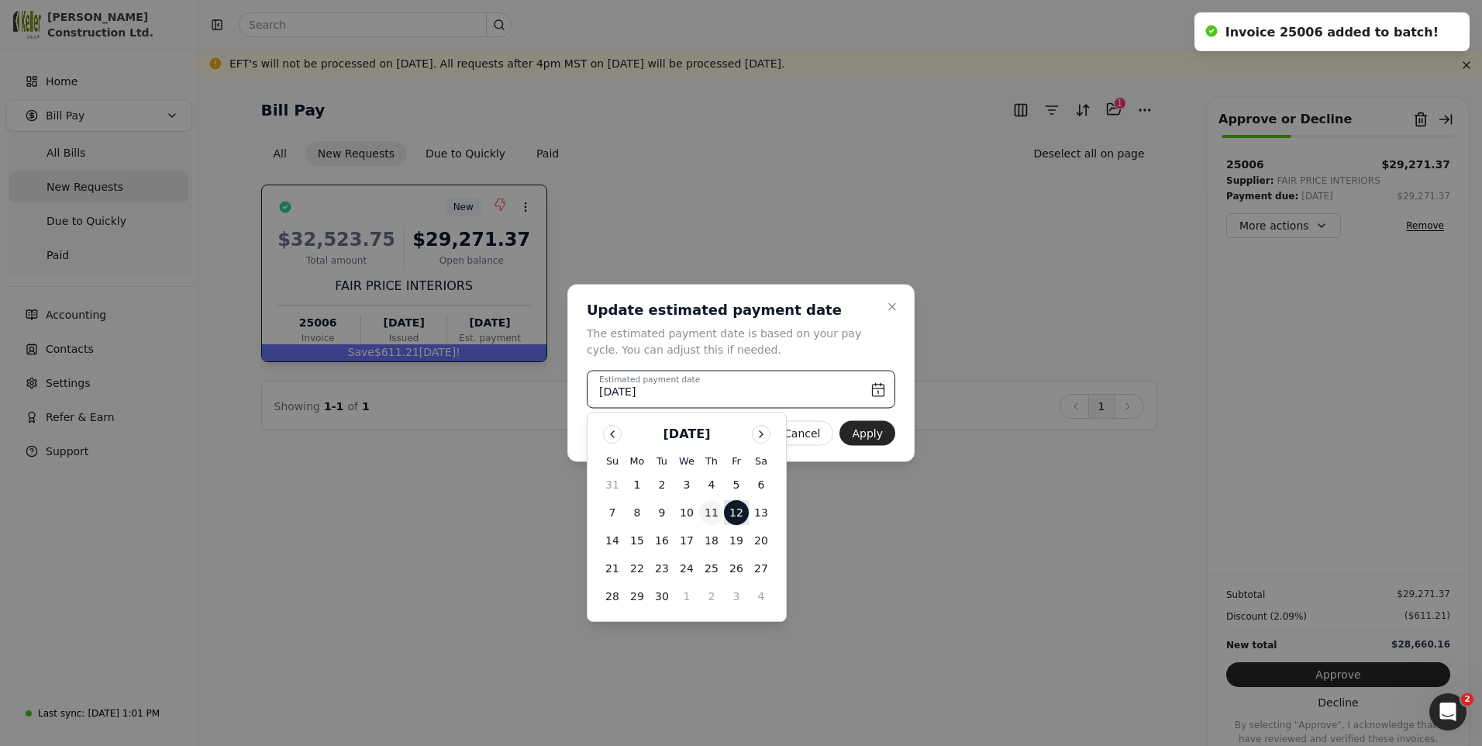
click at [710, 509] on button "11" at bounding box center [711, 512] width 25 height 25
type input "[DATE]"
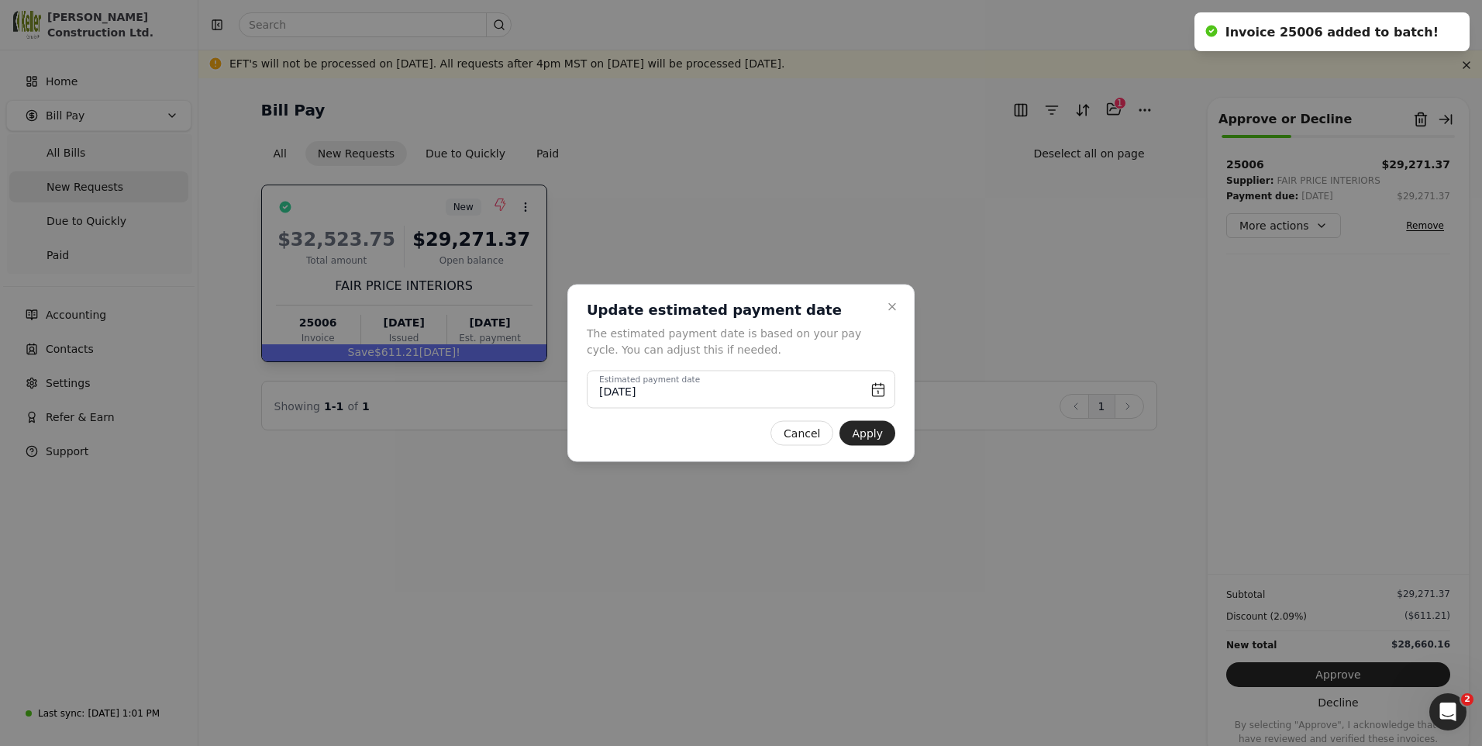
drag, startPoint x: 711, startPoint y: 508, endPoint x: 648, endPoint y: 457, distance: 80.5
click at [648, 457] on div "Close Update estimated payment date The estimated payment date is based on your…" at bounding box center [741, 374] width 347 height 178
click at [851, 433] on button "Apply" at bounding box center [868, 433] width 56 height 25
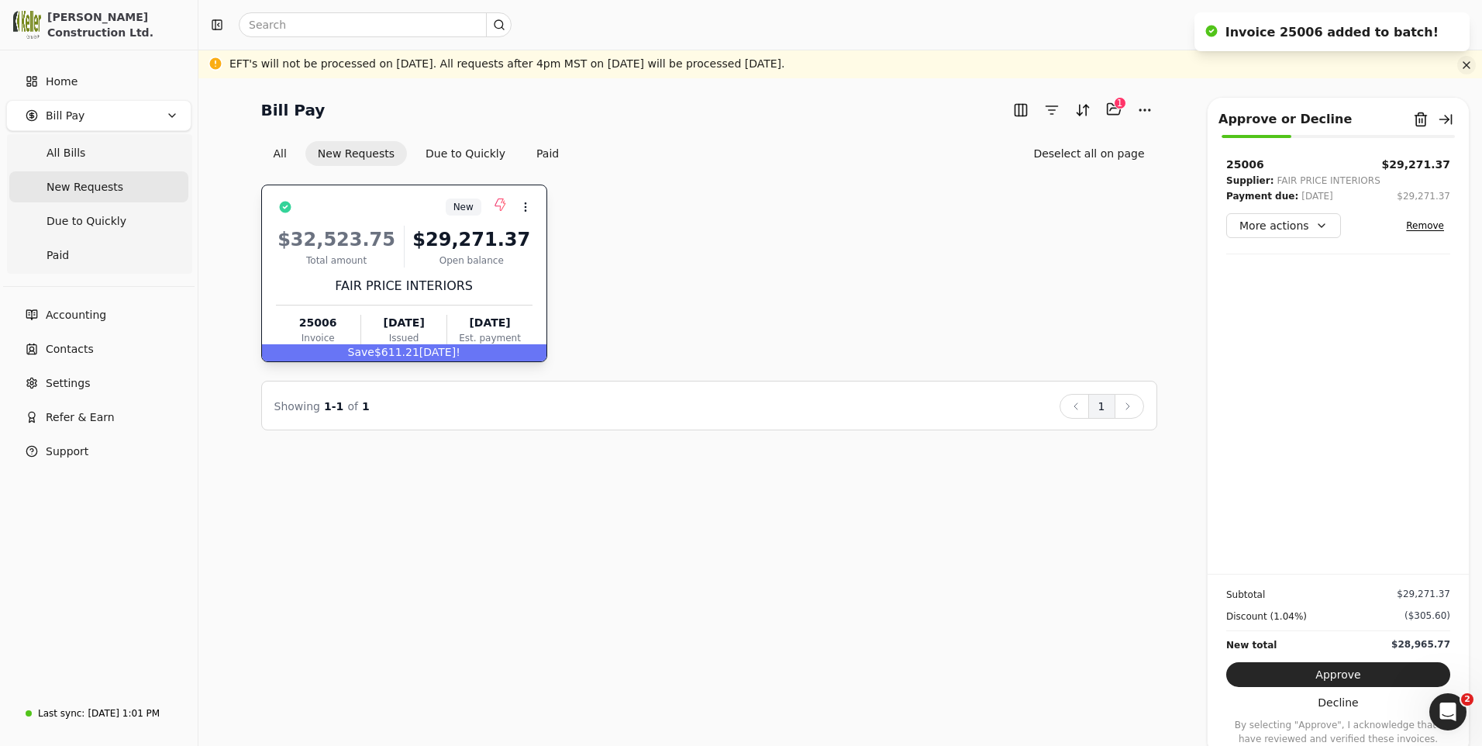
click at [1465, 65] on button "button" at bounding box center [1467, 65] width 19 height 19
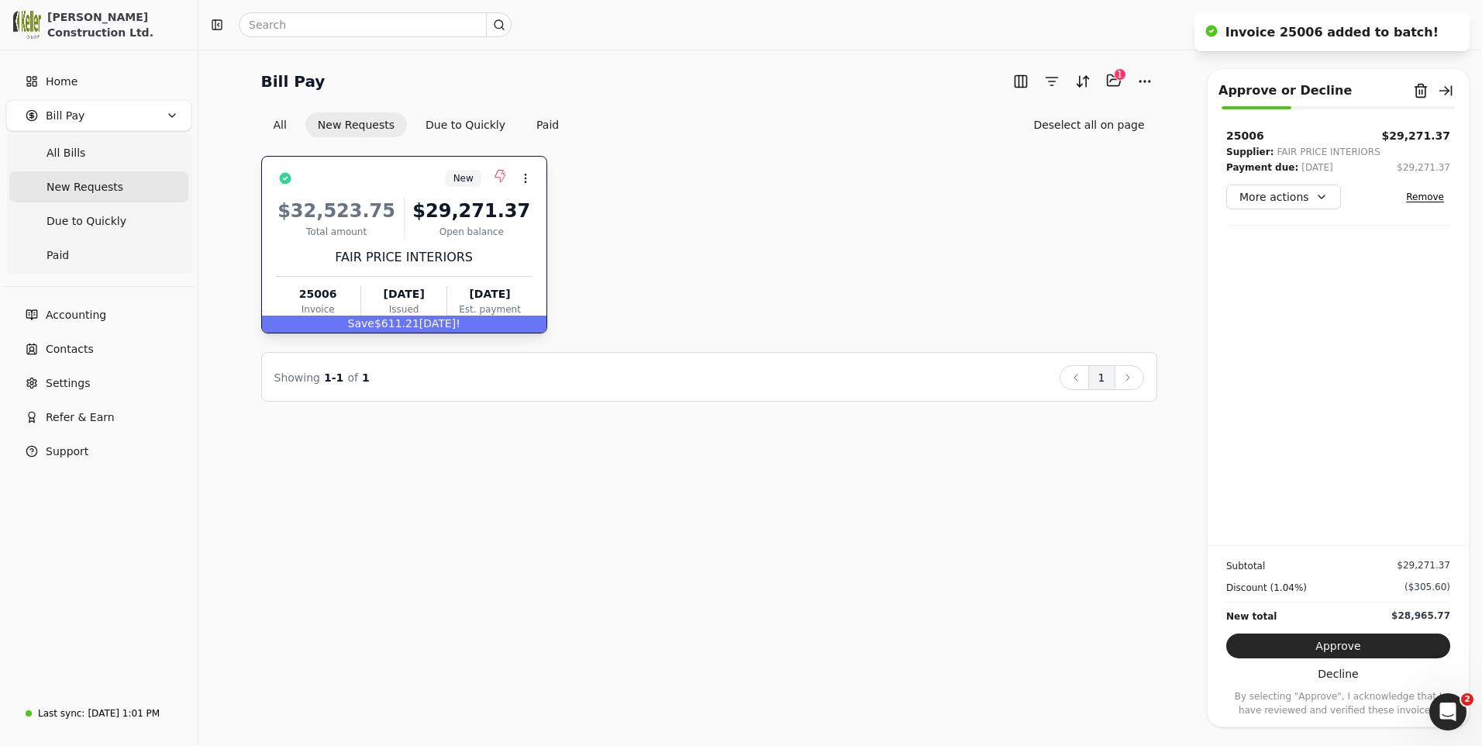
drag, startPoint x: 914, startPoint y: 620, endPoint x: 809, endPoint y: 564, distance: 119.3
click at [914, 619] on div "Bill Pay Selected items: 1 1 All New Requests Due to Quickly Paid Deselect all …" at bounding box center [840, 398] width 1284 height 696
click at [54, 88] on span "Home" at bounding box center [62, 82] width 32 height 16
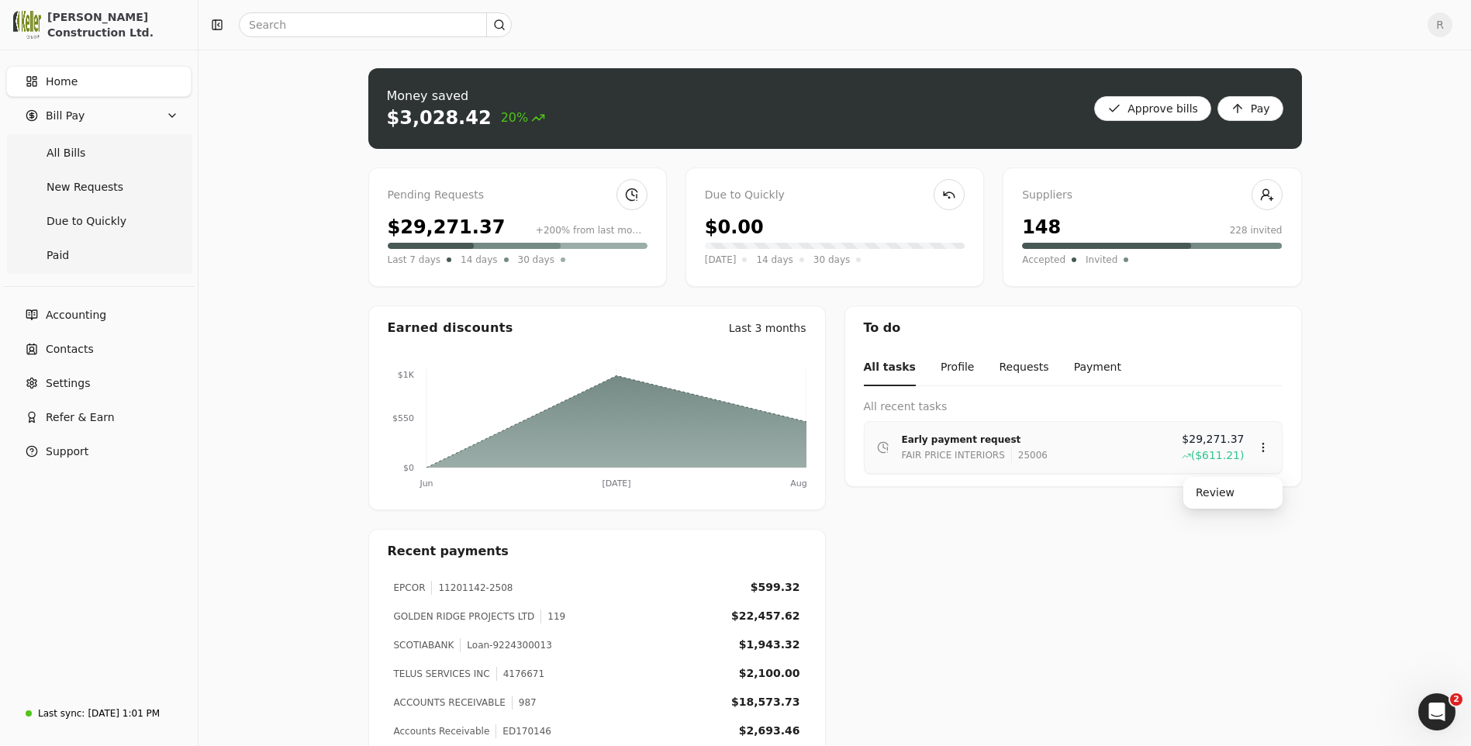
click at [954, 449] on div "FAIR PRICE INTERIORS" at bounding box center [953, 455] width 103 height 16
click at [1234, 491] on div "Review" at bounding box center [1232, 493] width 93 height 26
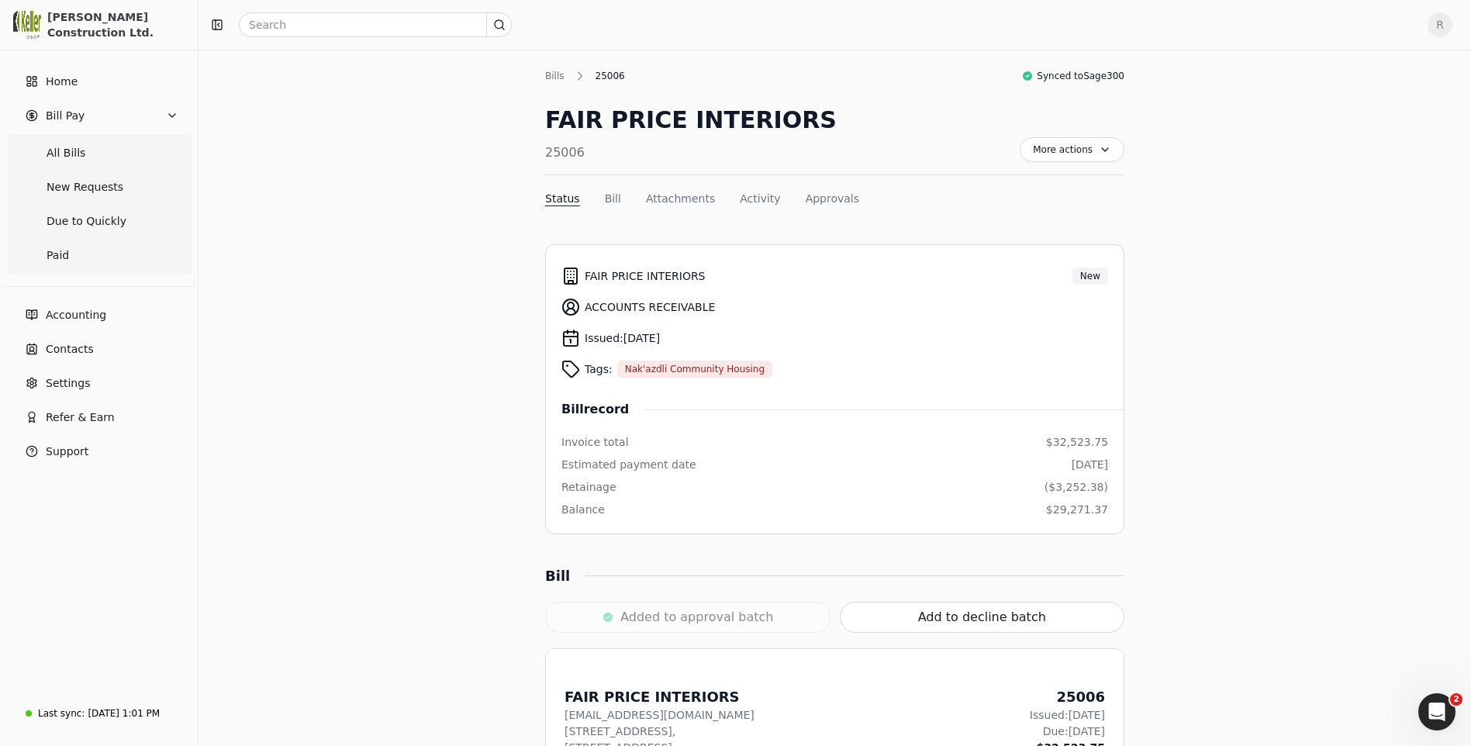
click at [671, 620] on div "Added to approval batch" at bounding box center [687, 617] width 285 height 31
click at [814, 202] on button "Approvals" at bounding box center [832, 199] width 53 height 16
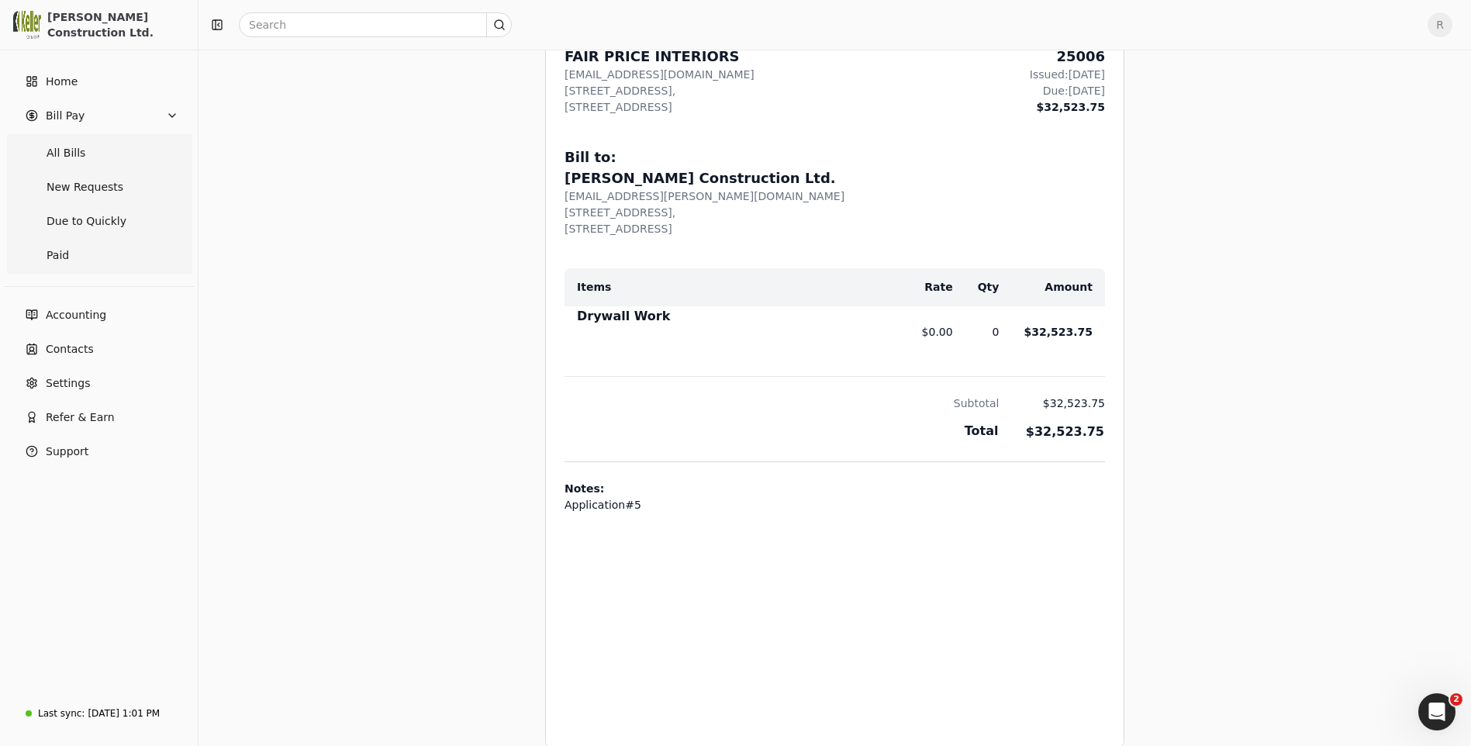
scroll to position [253, 0]
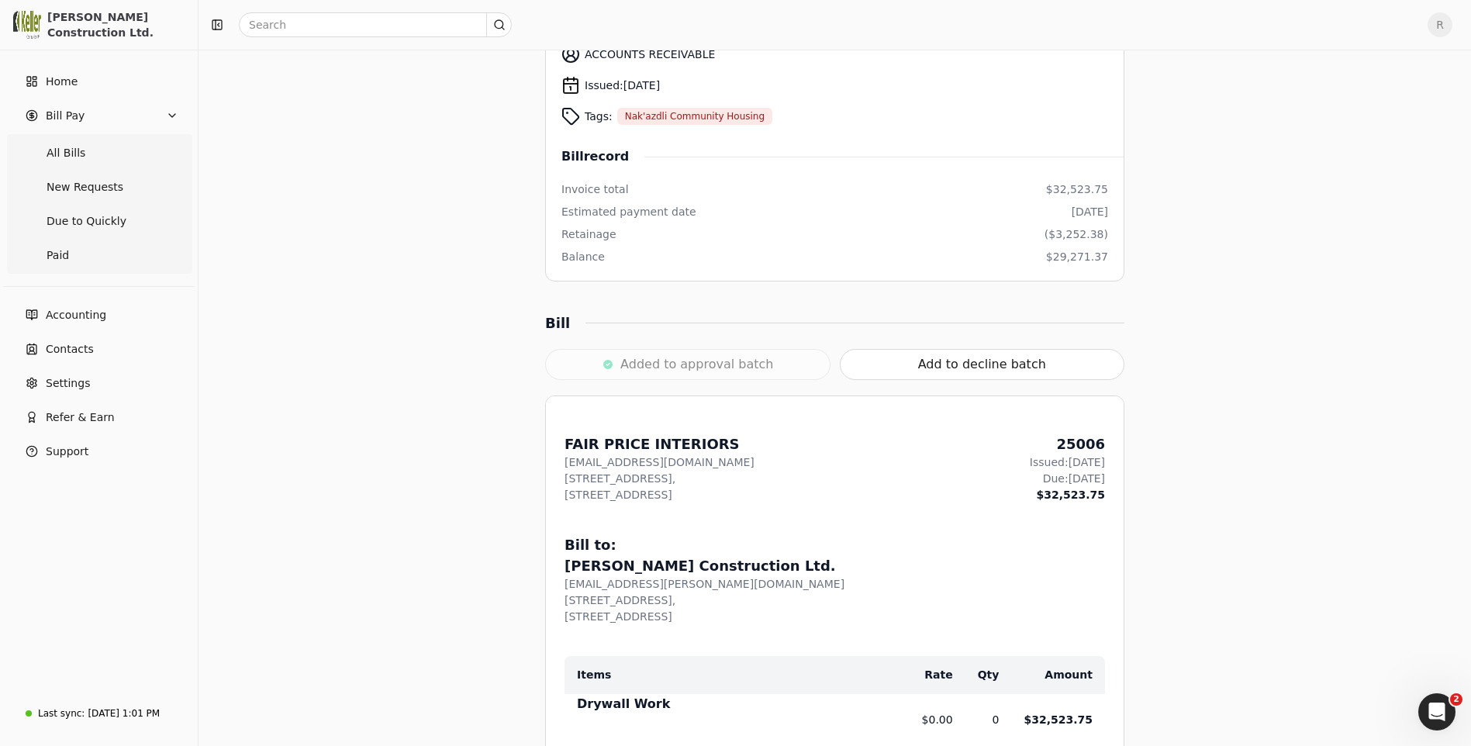
click at [605, 375] on div "Added to approval batch" at bounding box center [687, 364] width 285 height 31
click at [618, 365] on div "Added to approval batch" at bounding box center [687, 364] width 285 height 31
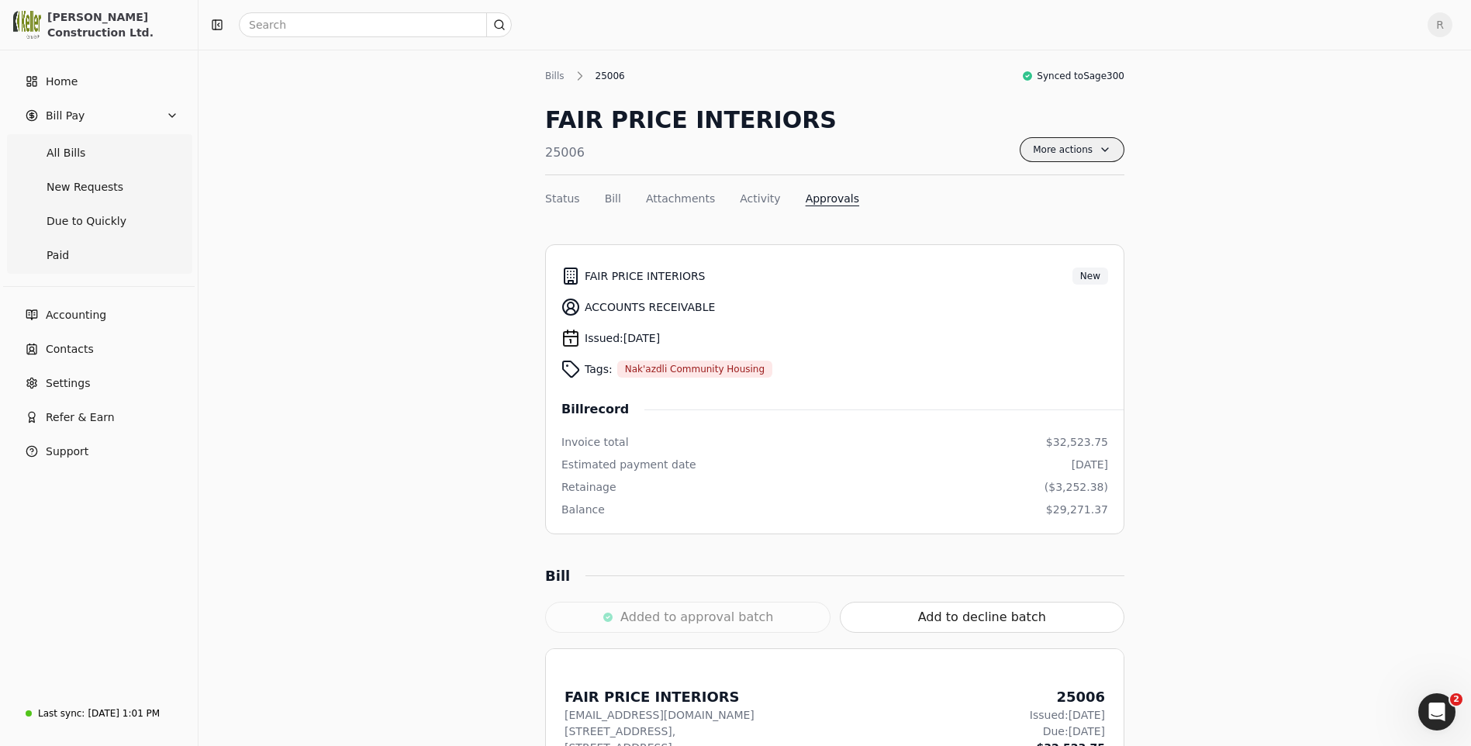
click at [1103, 149] on span "More actions" at bounding box center [1072, 149] width 105 height 25
click at [67, 84] on span "Home" at bounding box center [62, 82] width 32 height 16
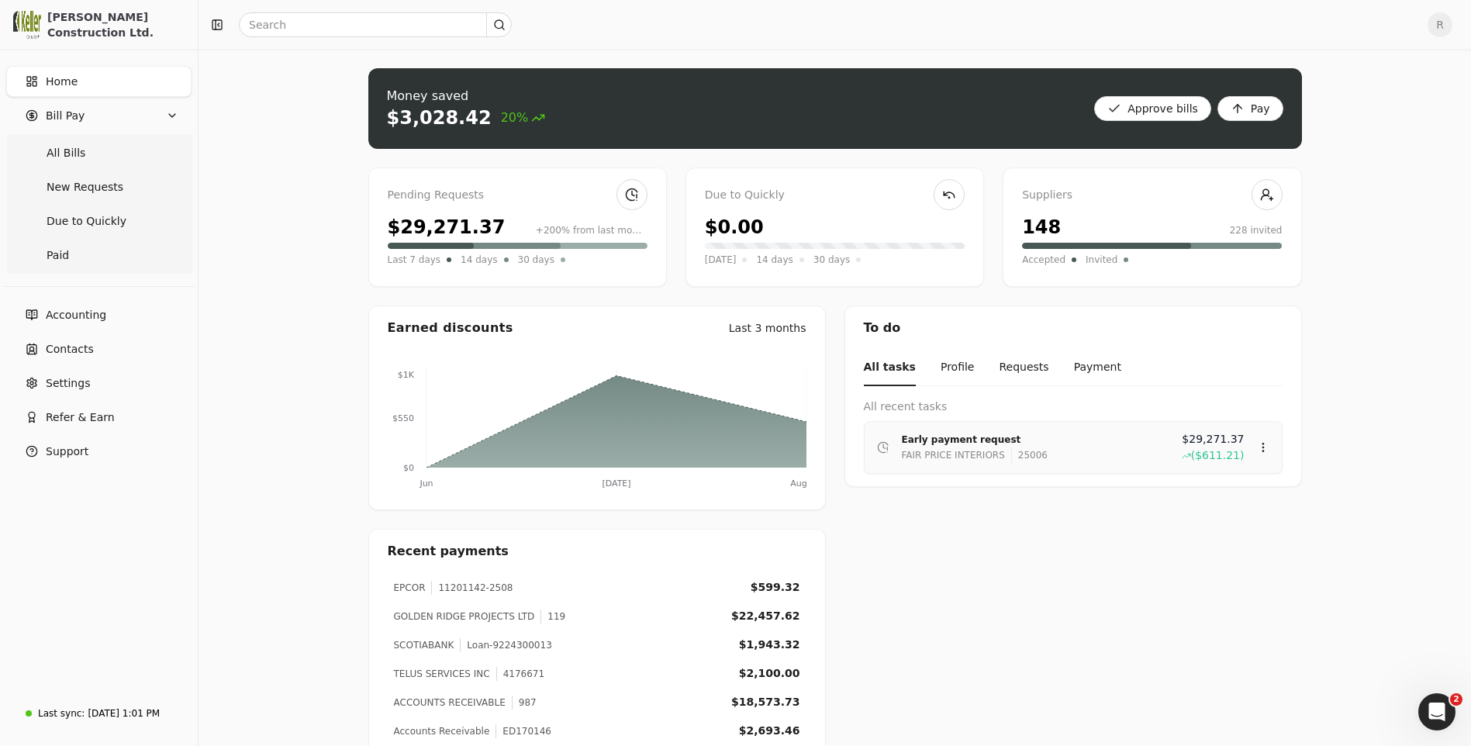
click at [1205, 457] on span "($611.21)" at bounding box center [1217, 455] width 53 height 16
click at [1216, 495] on div "Review" at bounding box center [1232, 493] width 93 height 26
click at [932, 455] on div "FAIR PRICE INTERIORS" at bounding box center [953, 455] width 103 height 16
click at [999, 365] on button "Requests" at bounding box center [1024, 368] width 50 height 36
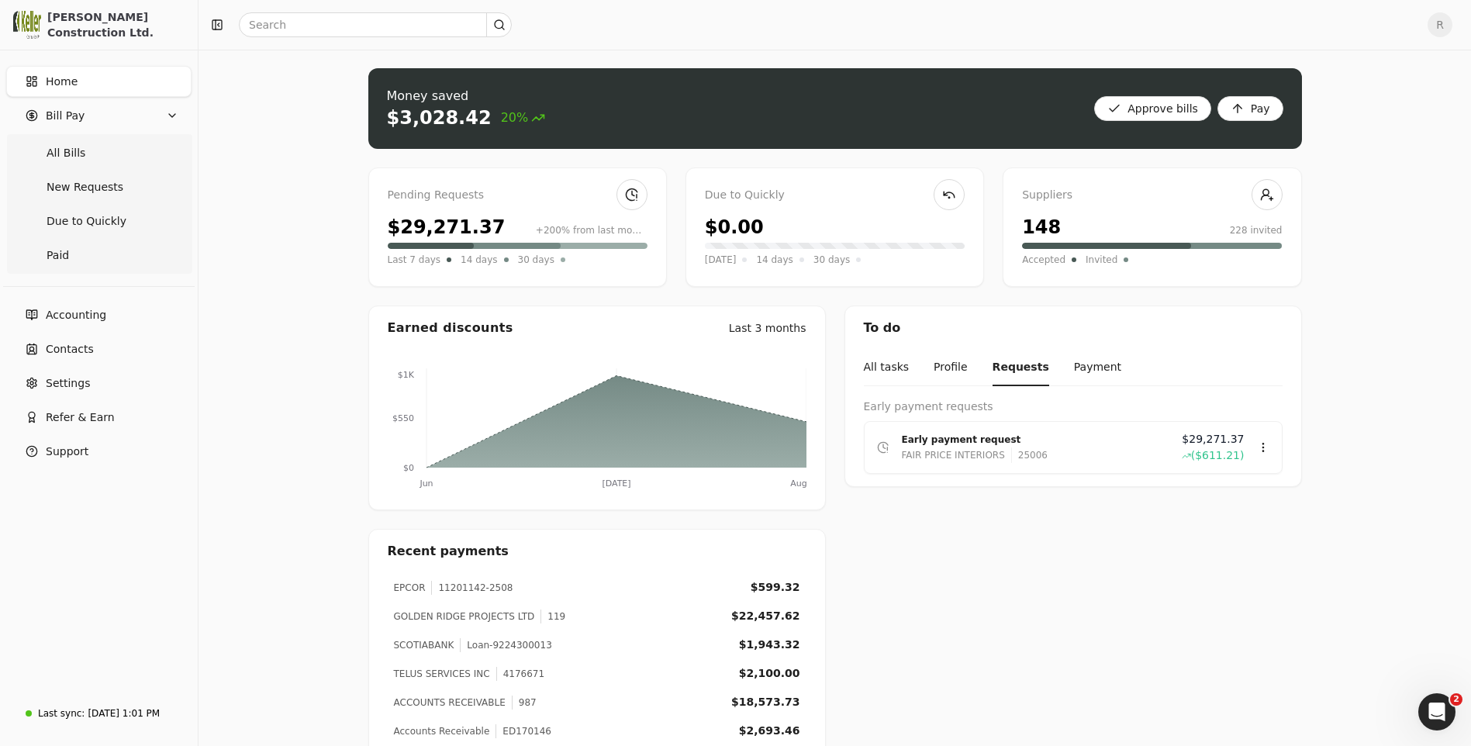
click at [961, 419] on div "All tasks Profile Requests Payment Early payment requests Early payment request…" at bounding box center [1073, 418] width 456 height 136
click at [958, 433] on div "Early payment request" at bounding box center [1035, 440] width 267 height 16
